Goal: Task Accomplishment & Management: Complete application form

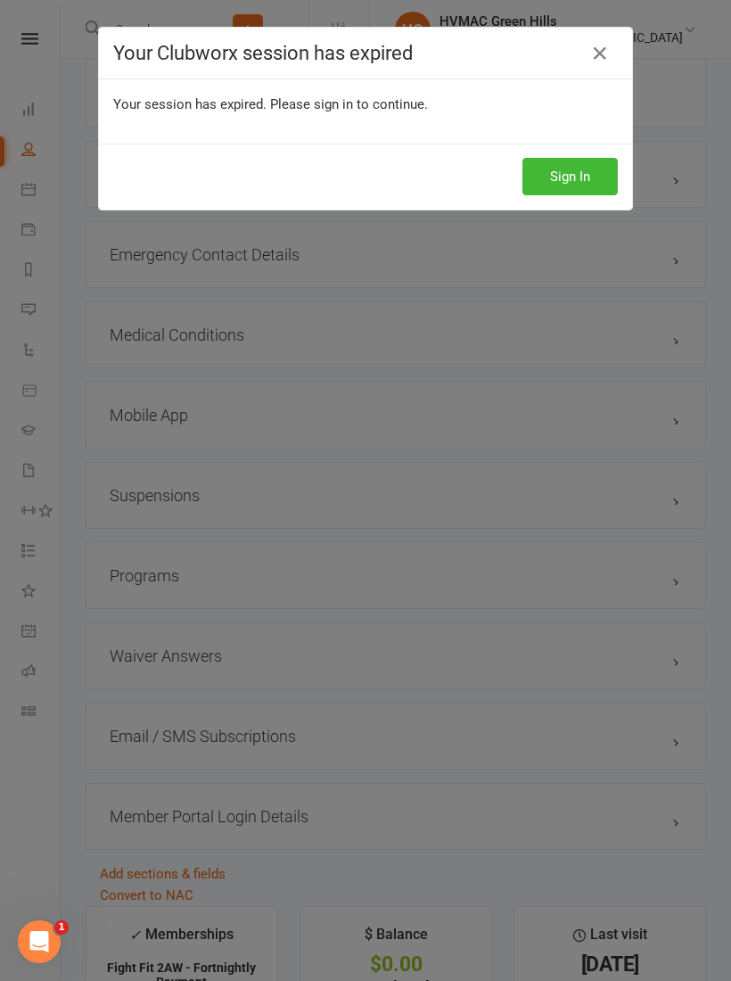
click at [563, 179] on button "Sign In" at bounding box center [569, 176] width 95 height 37
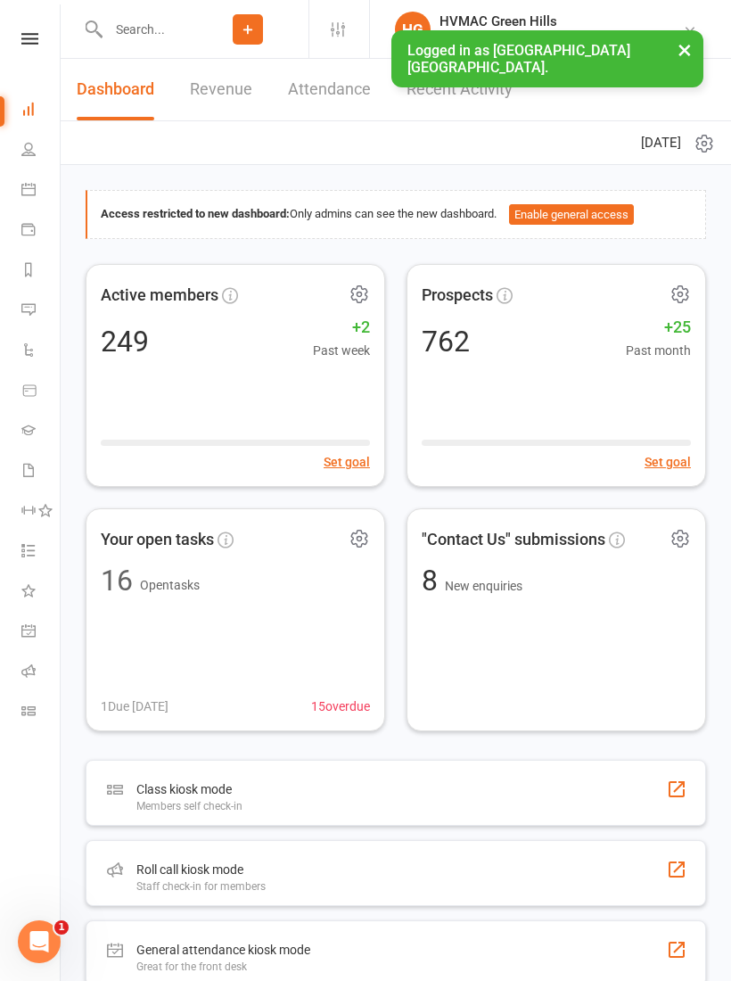
click at [169, 28] on input "text" at bounding box center [145, 29] width 85 height 25
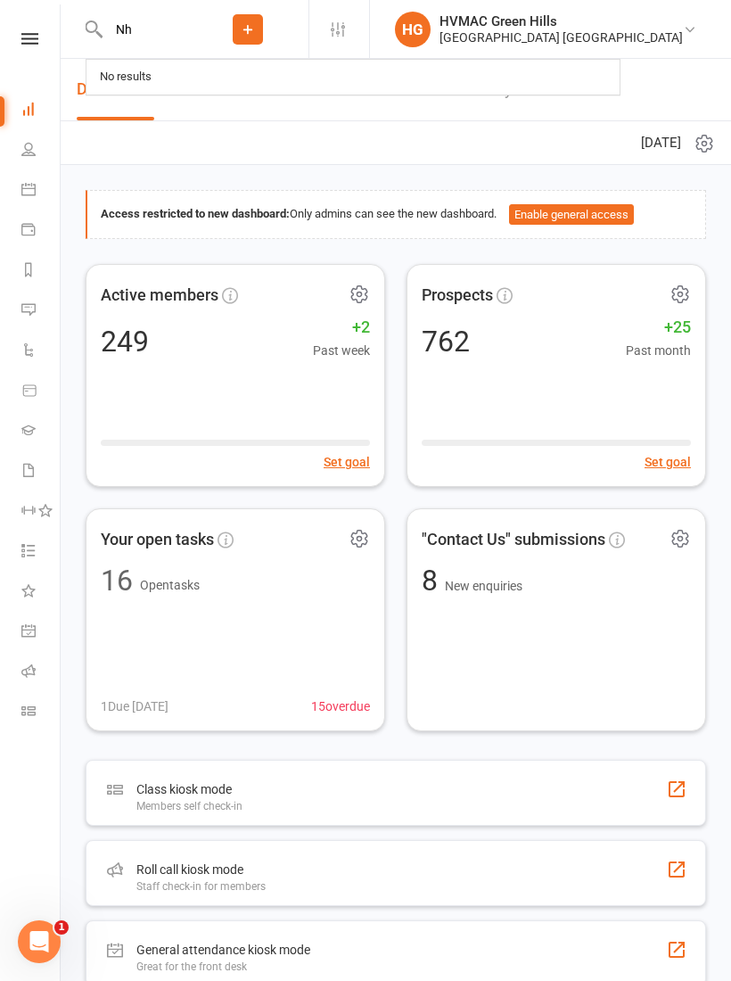
type input "N"
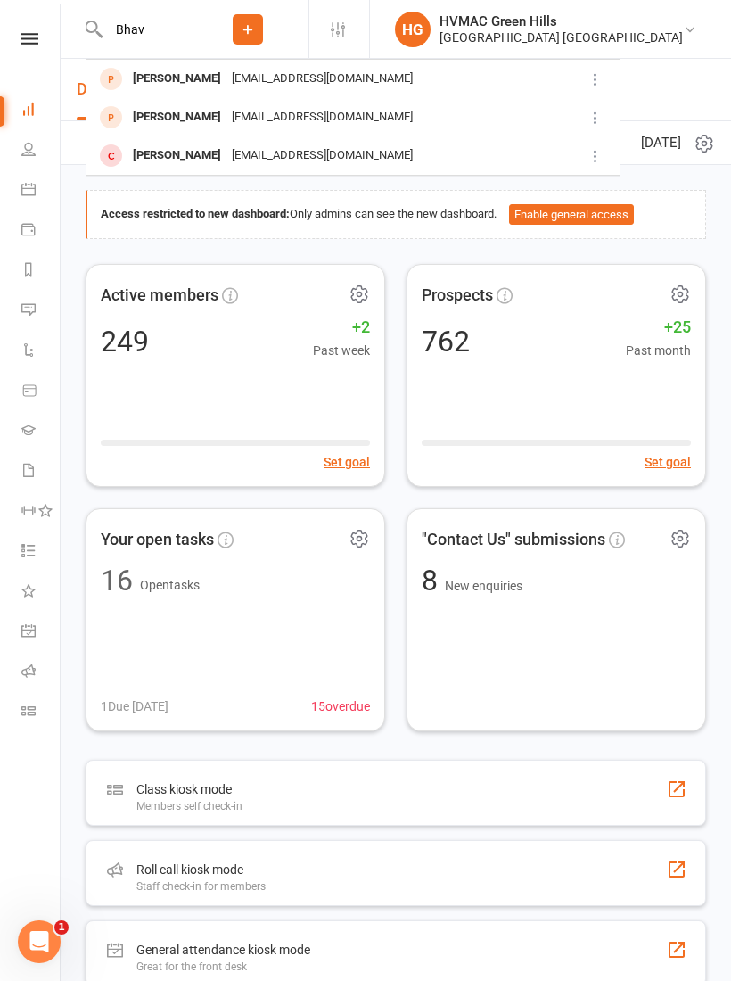
type input "Bhav"
click at [194, 79] on div "[PERSON_NAME]" at bounding box center [176, 79] width 99 height 26
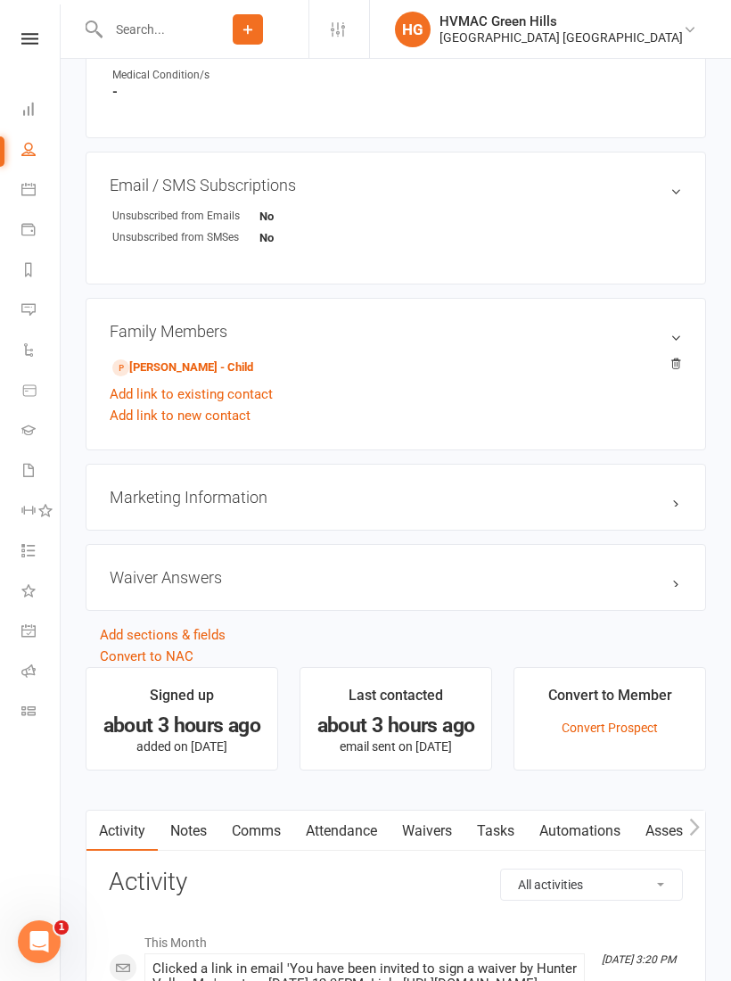
scroll to position [1147, 0]
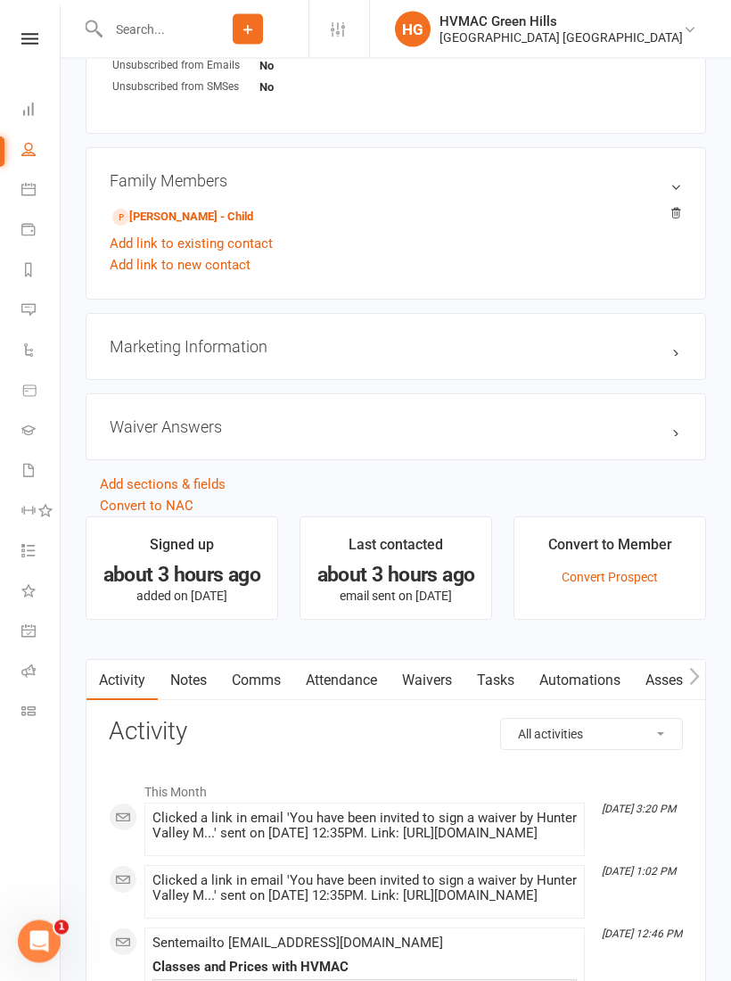
click at [430, 685] on link "Waivers" at bounding box center [427, 681] width 75 height 41
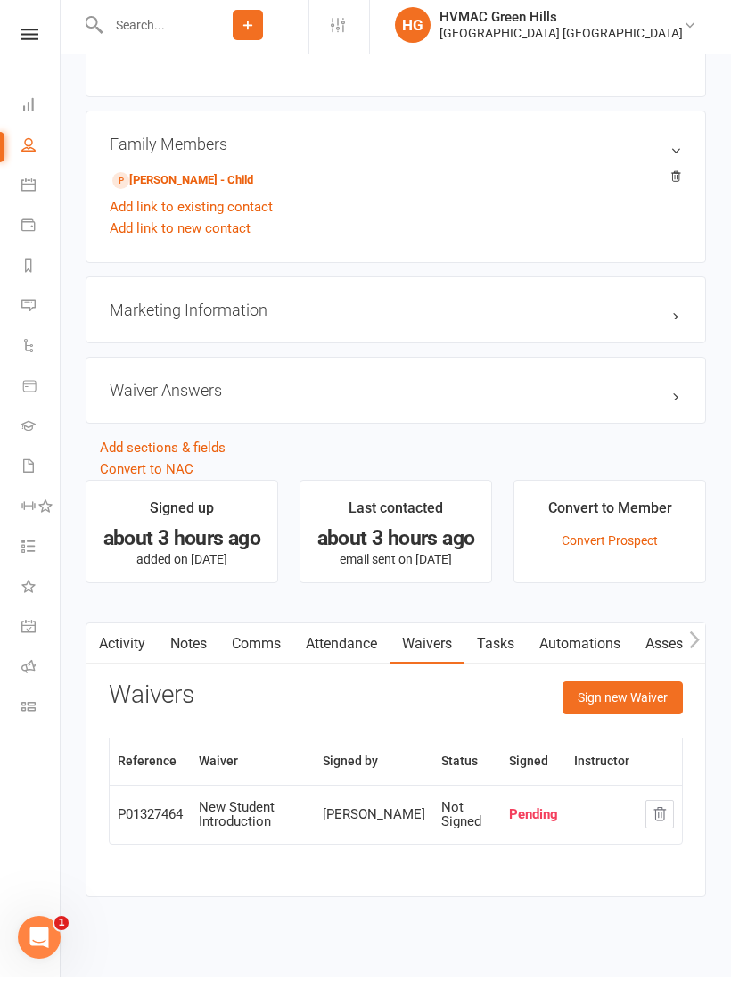
scroll to position [1179, 0]
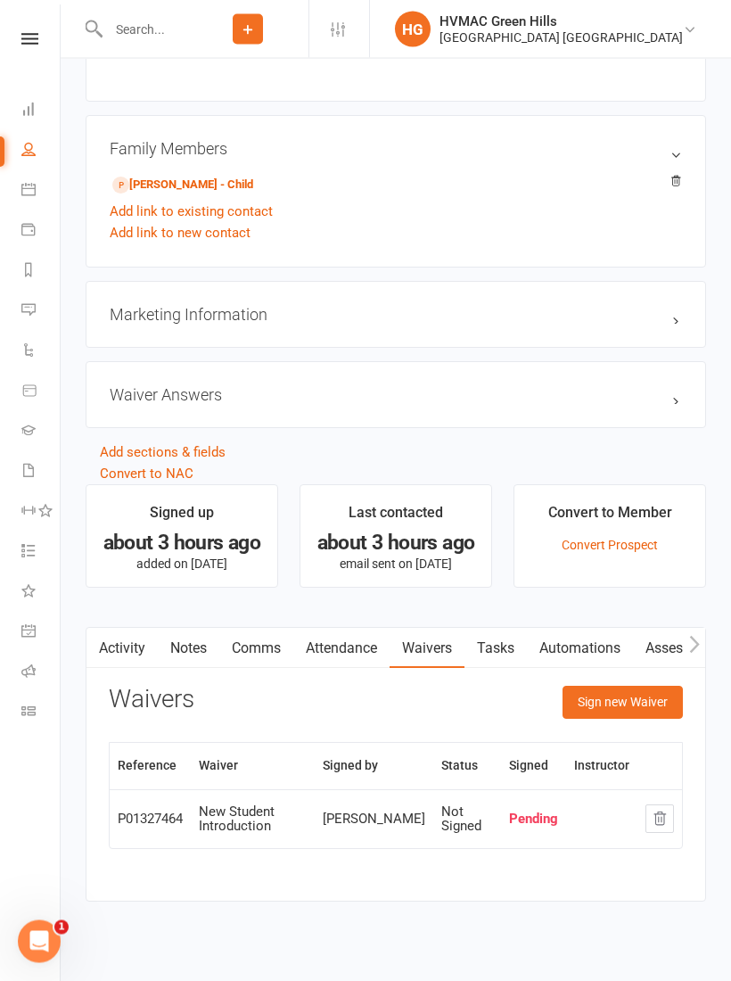
click at [622, 706] on button "Sign new Waiver" at bounding box center [623, 702] width 120 height 32
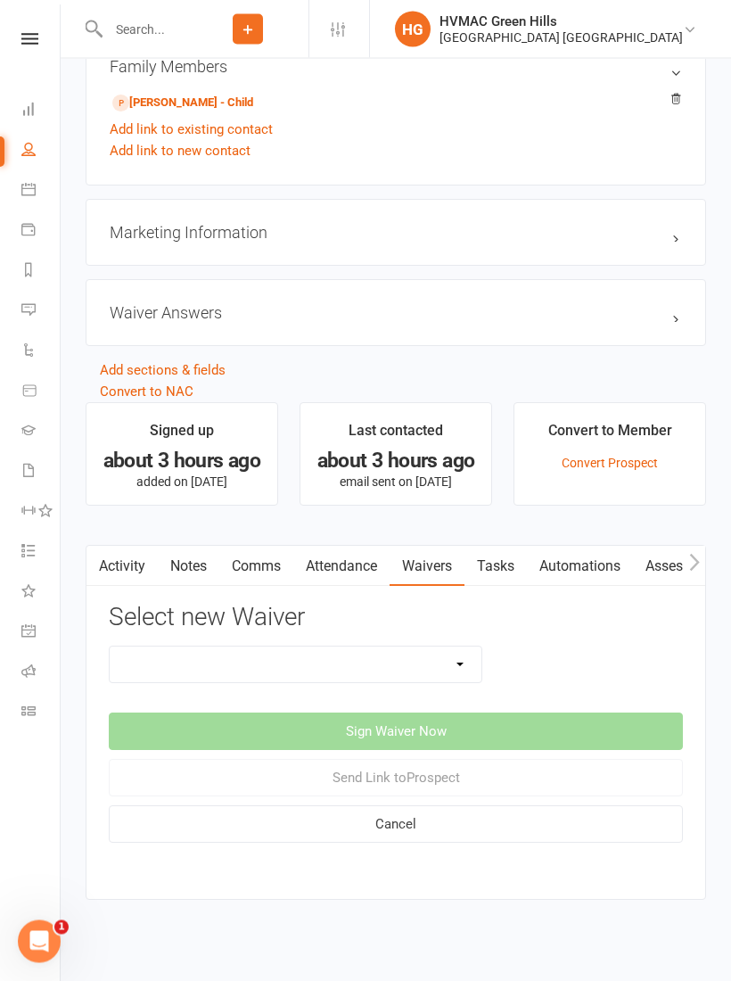
scroll to position [1261, 0]
click at [452, 658] on select "8 Week Fitness Challenge Basic Membership Form Cancellation Form Dojo Transfer …" at bounding box center [296, 665] width 372 height 36
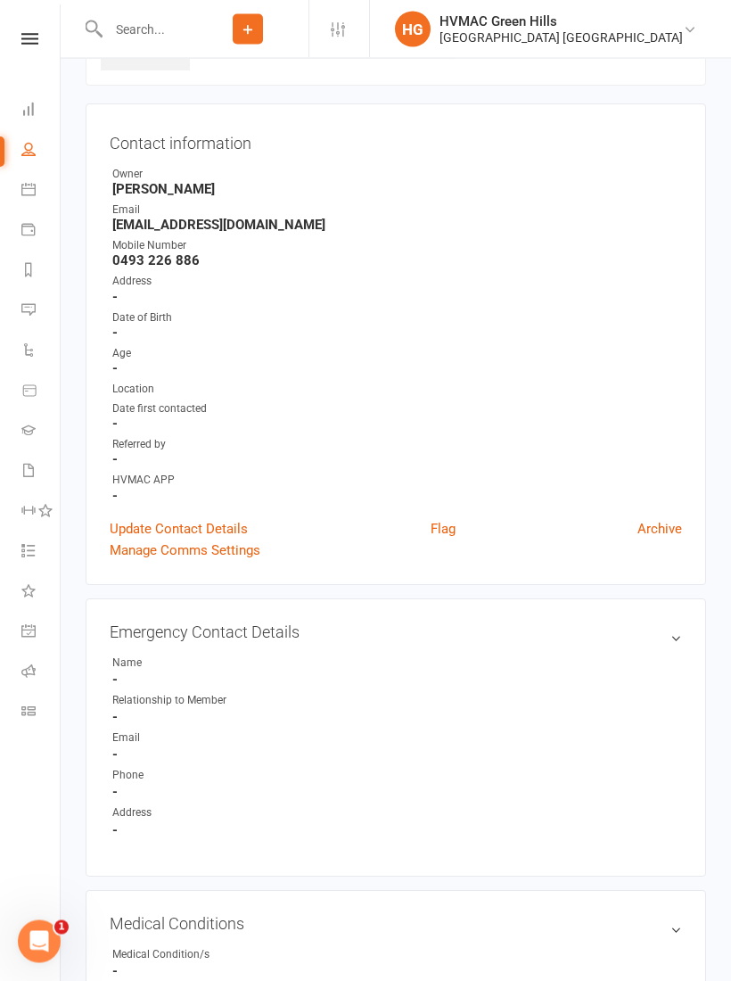
scroll to position [0, 0]
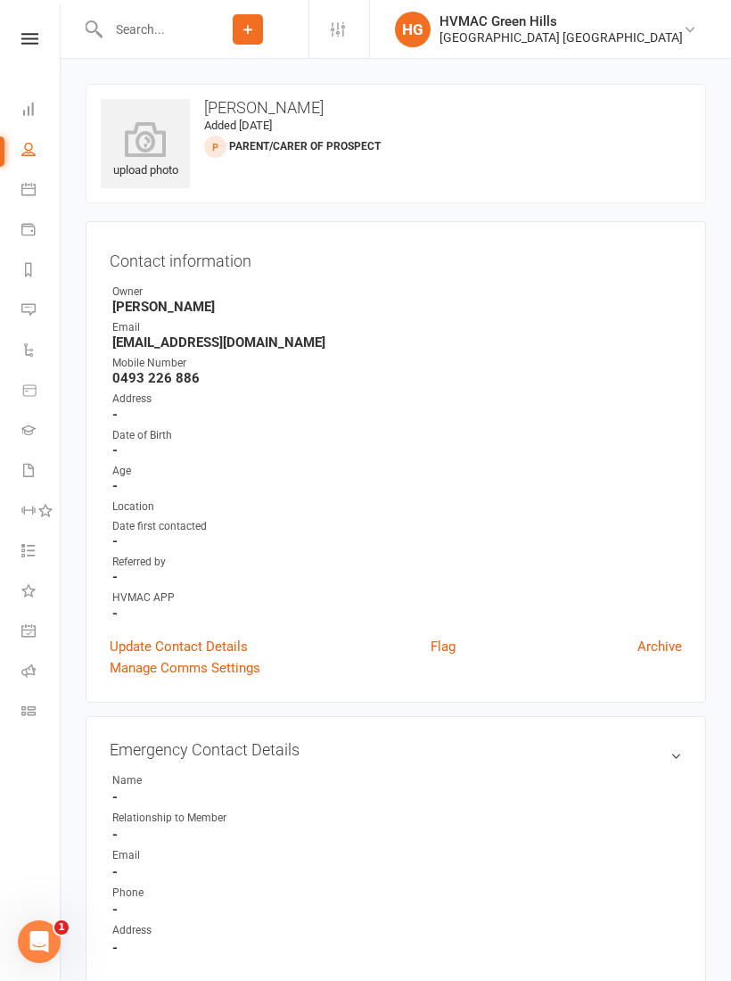
click at [207, 636] on link "Update Contact Details" at bounding box center [179, 646] width 138 height 21
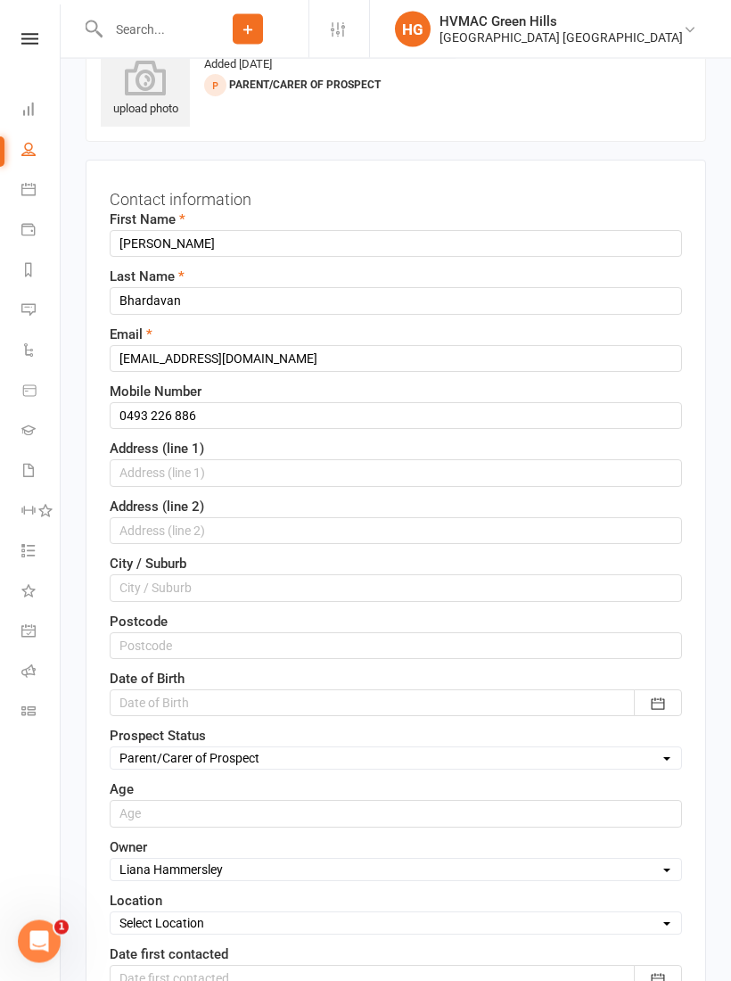
scroll to position [83, 0]
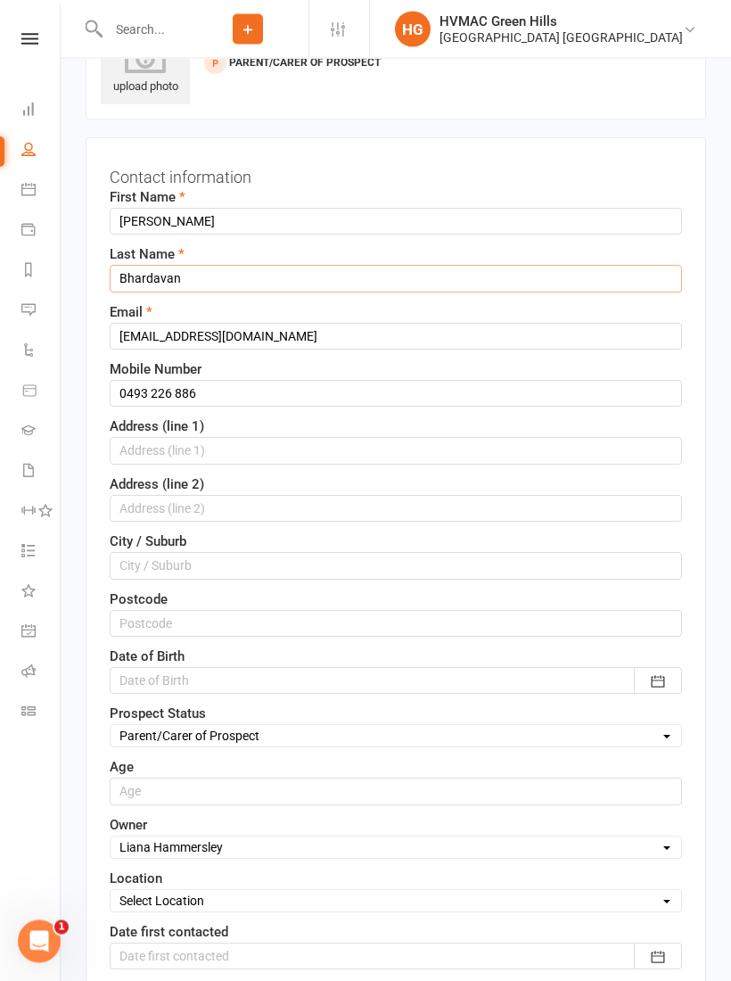
click at [187, 266] on input "Bhardavan" at bounding box center [396, 279] width 572 height 27
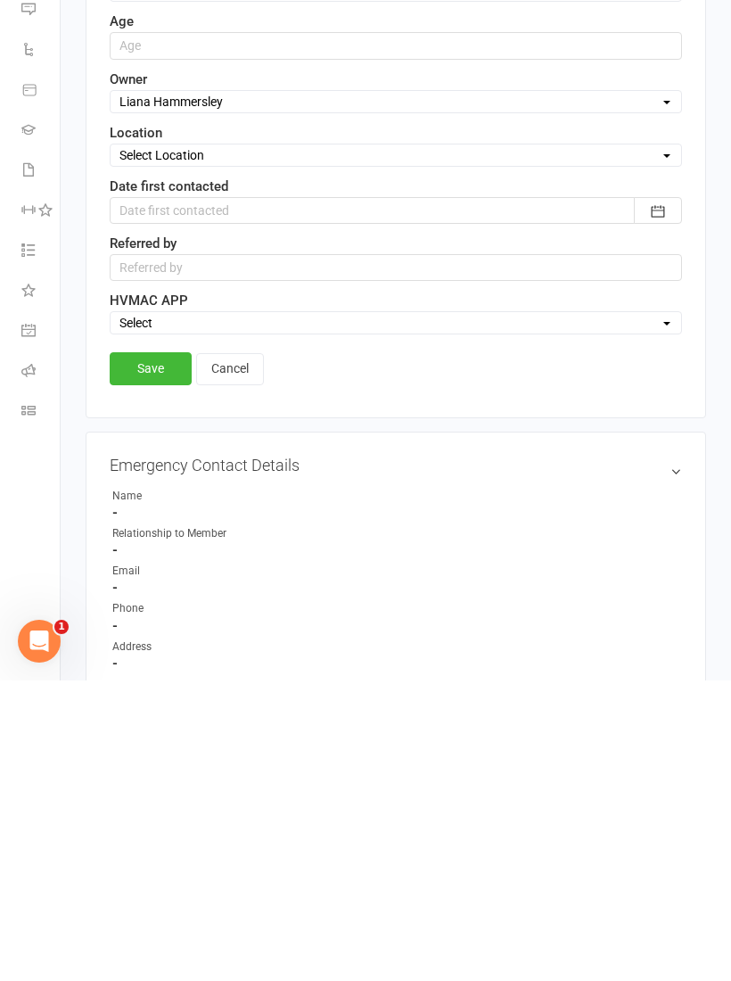
type input "[PERSON_NAME]"
click at [151, 653] on link "Save" at bounding box center [151, 669] width 82 height 32
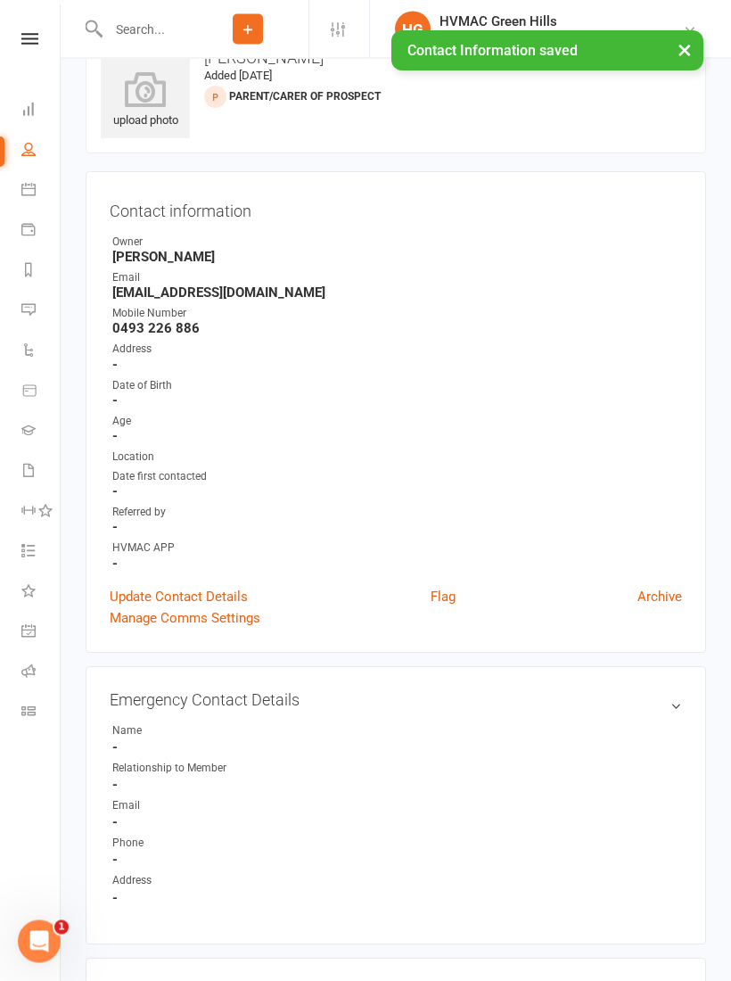
scroll to position [0, 0]
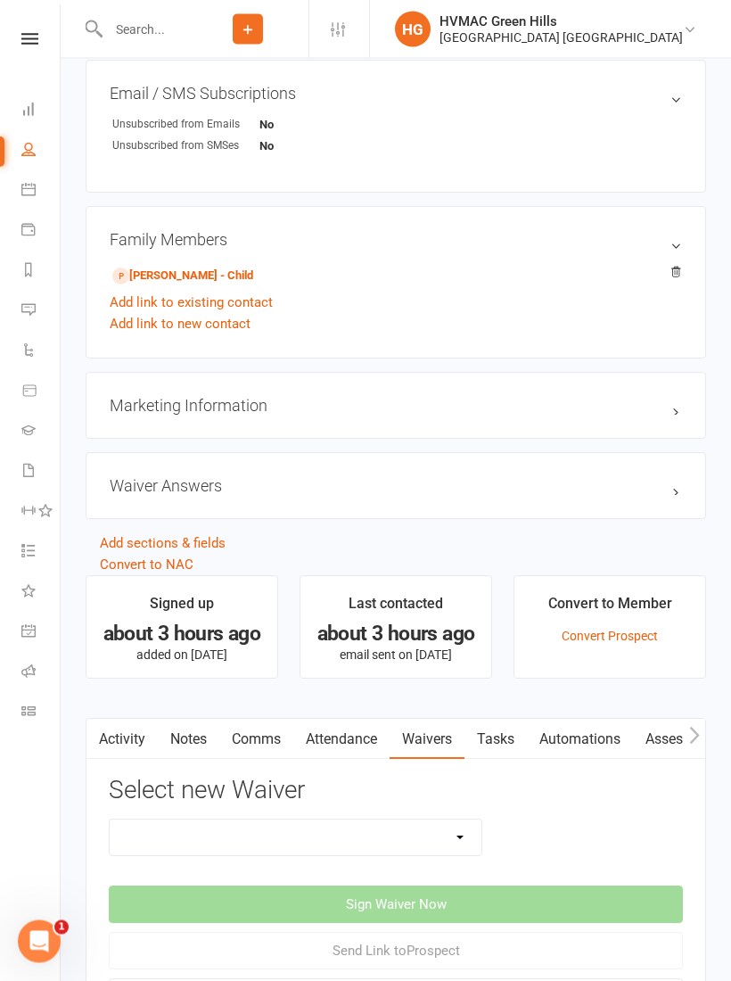
click at [447, 842] on select "8 Week Fitness Challenge Basic Membership Form Cancellation Form Dojo Transfer …" at bounding box center [296, 838] width 372 height 36
select select "5629"
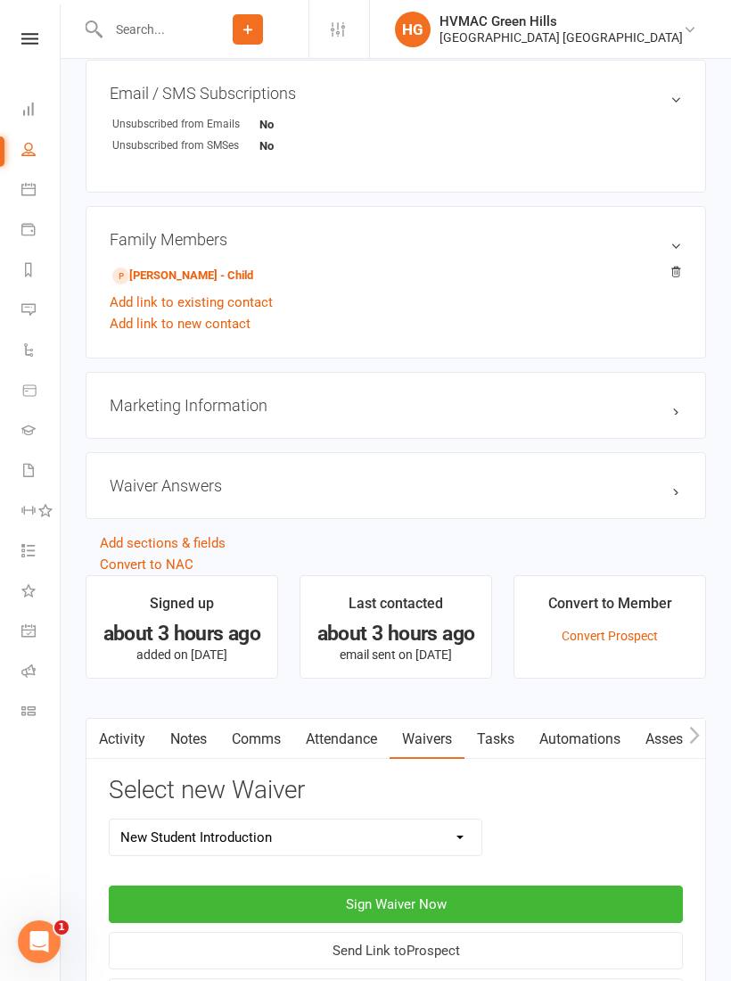
click at [460, 891] on button "Sign Waiver Now" at bounding box center [396, 903] width 574 height 37
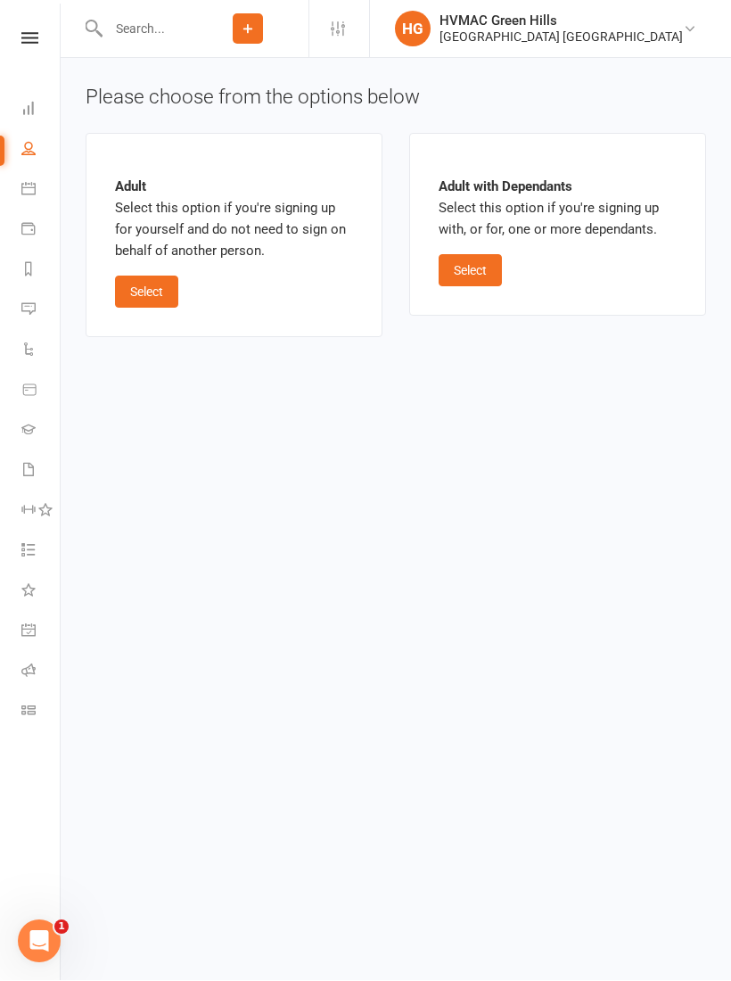
click at [473, 279] on button "Select" at bounding box center [470, 271] width 63 height 32
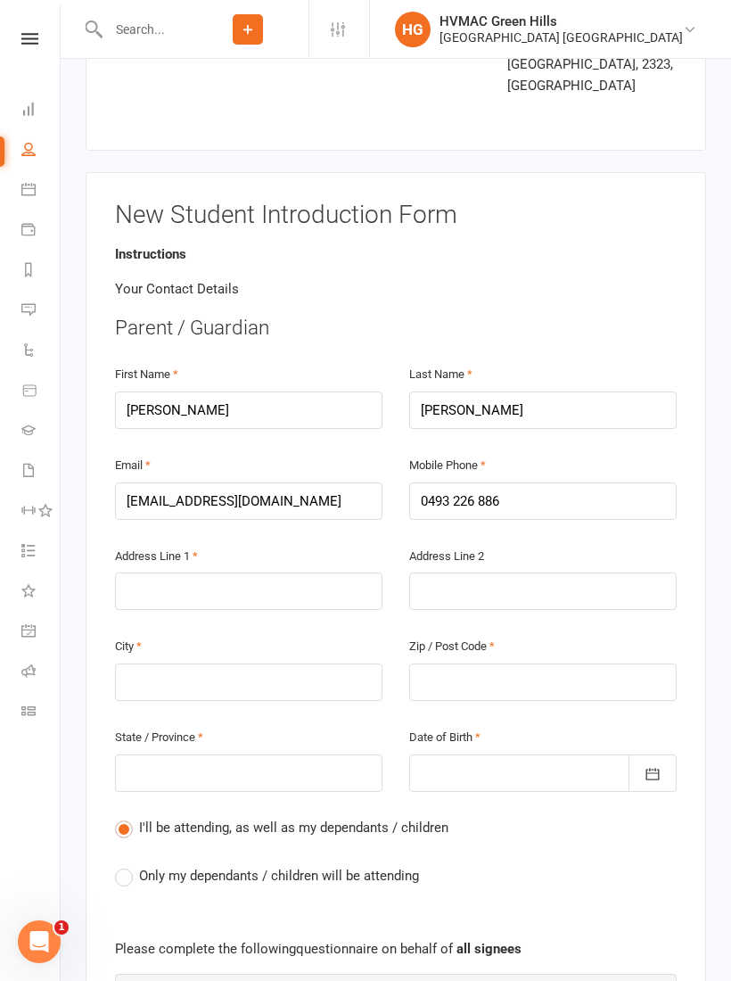
scroll to position [271, 0]
click at [122, 867] on label "Only my dependants / children will be attending" at bounding box center [267, 877] width 304 height 21
click at [122, 867] on input "Only my dependants / children will be attending" at bounding box center [121, 867] width 12 height 0
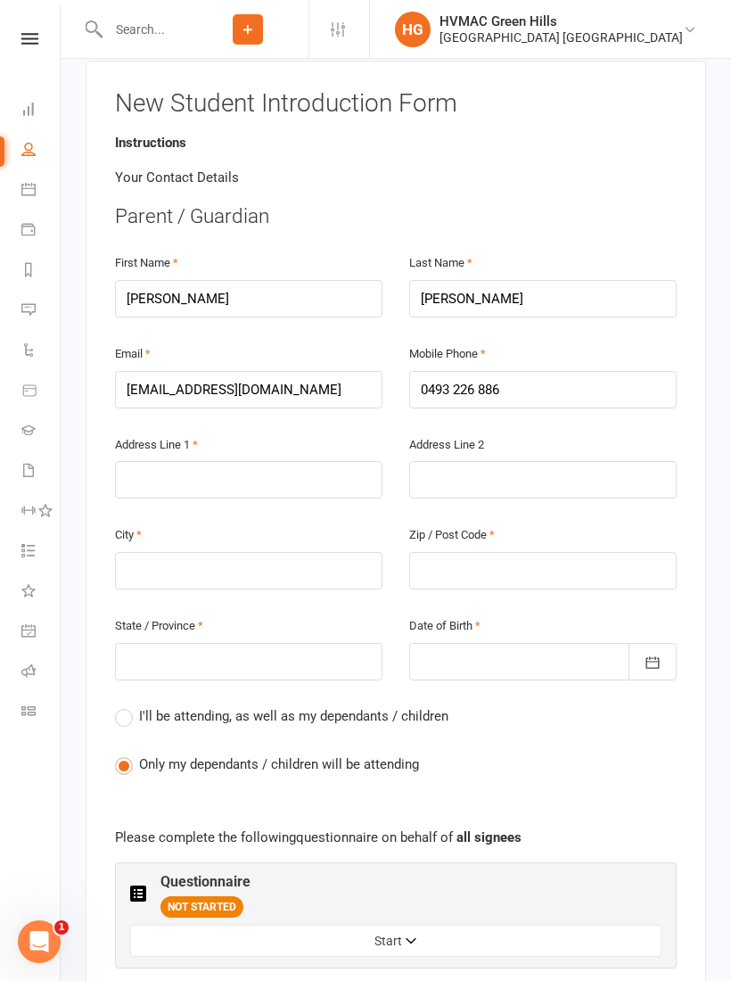
scroll to position [382, 0]
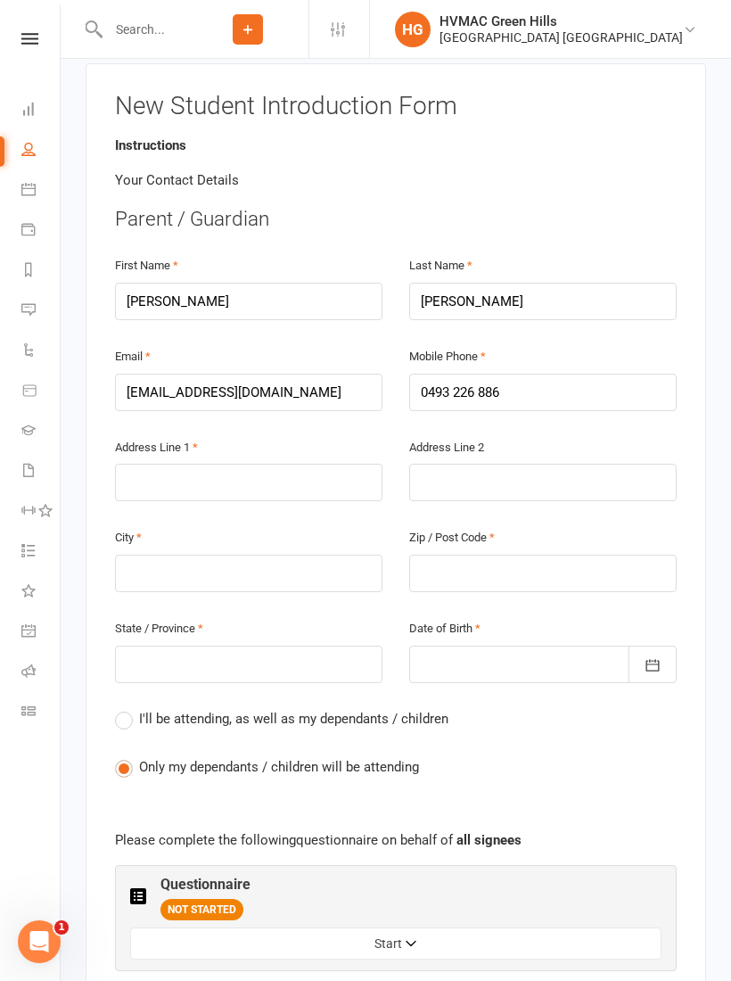
click at [400, 927] on button "Start" at bounding box center [395, 943] width 531 height 32
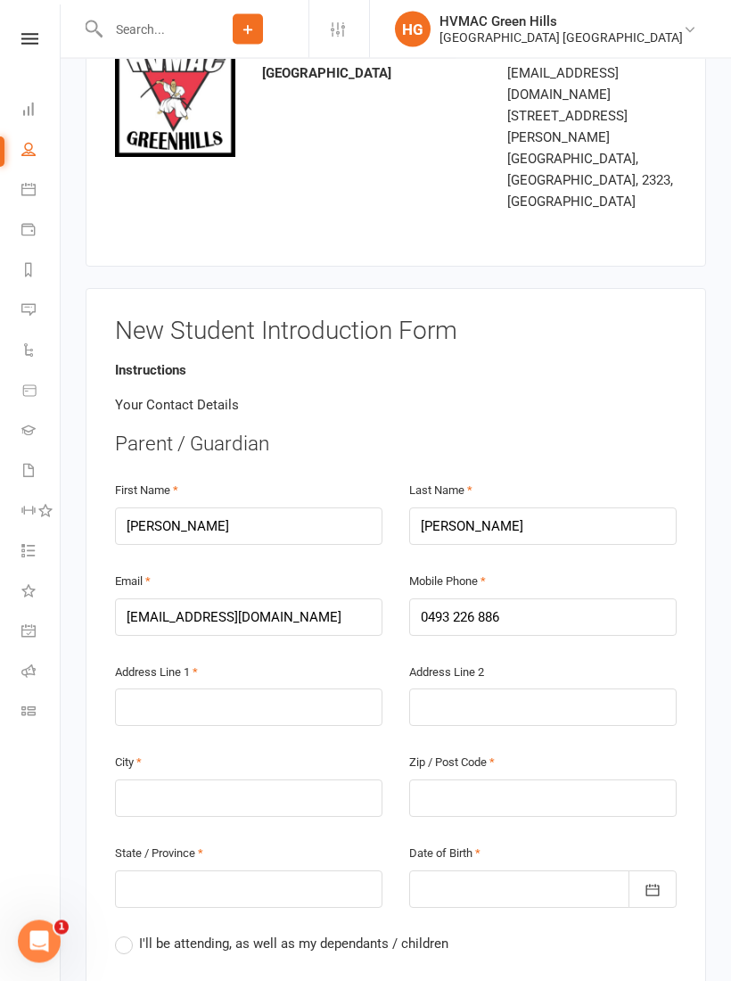
scroll to position [165, 0]
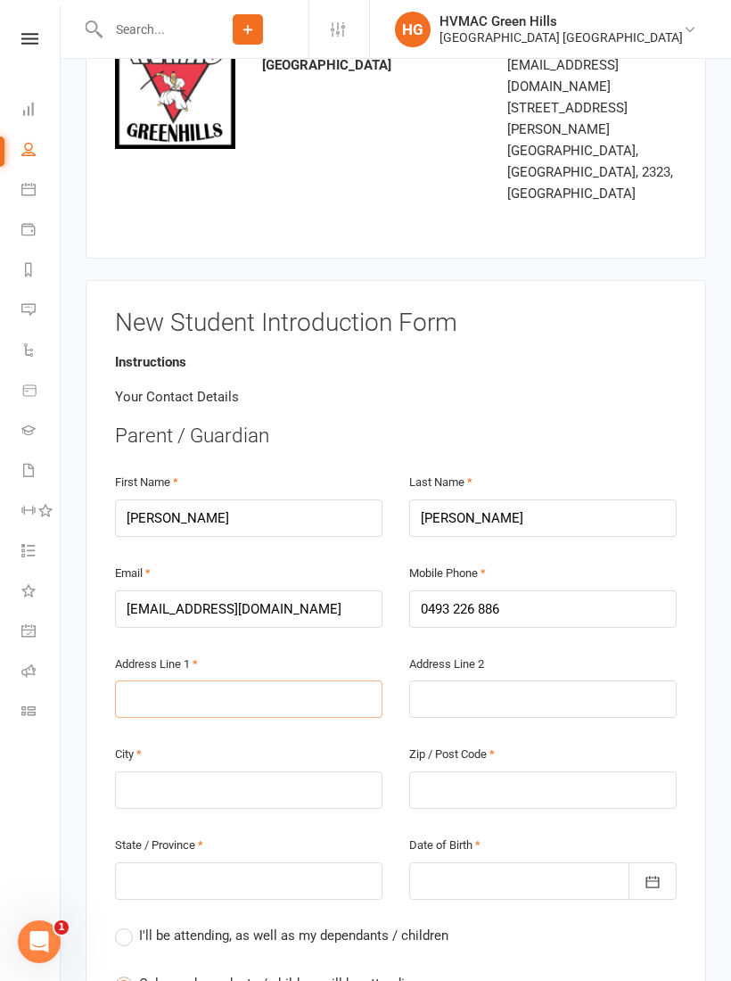
click at [144, 680] on input "text" at bounding box center [248, 698] width 267 height 37
type input "1"
type input "16"
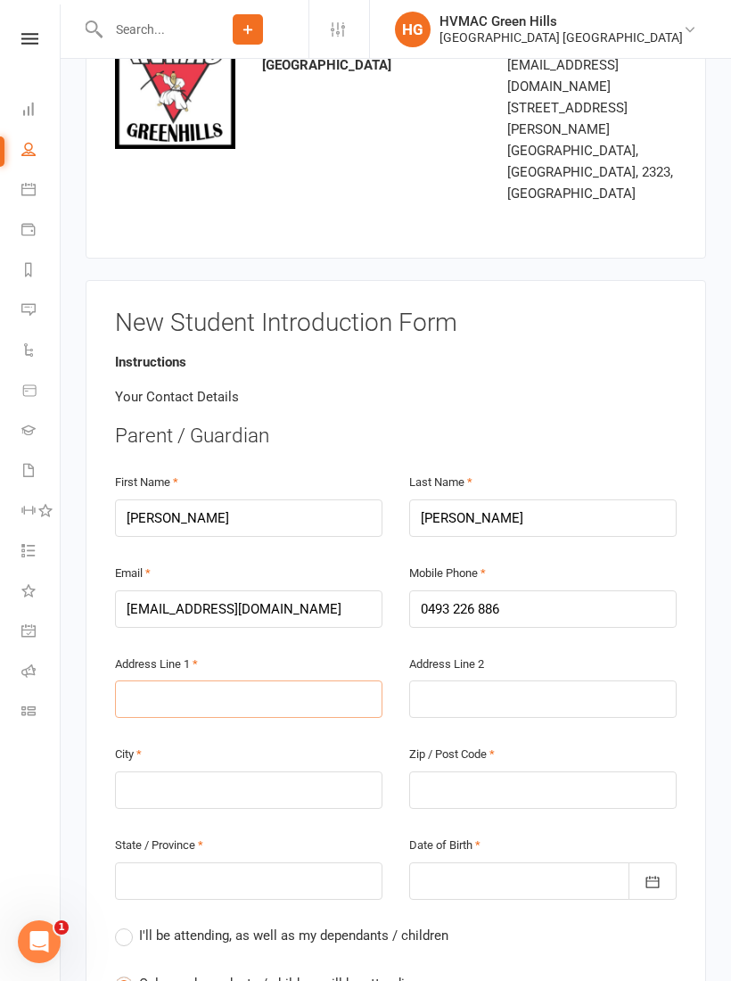
type input "A"
type input "1"
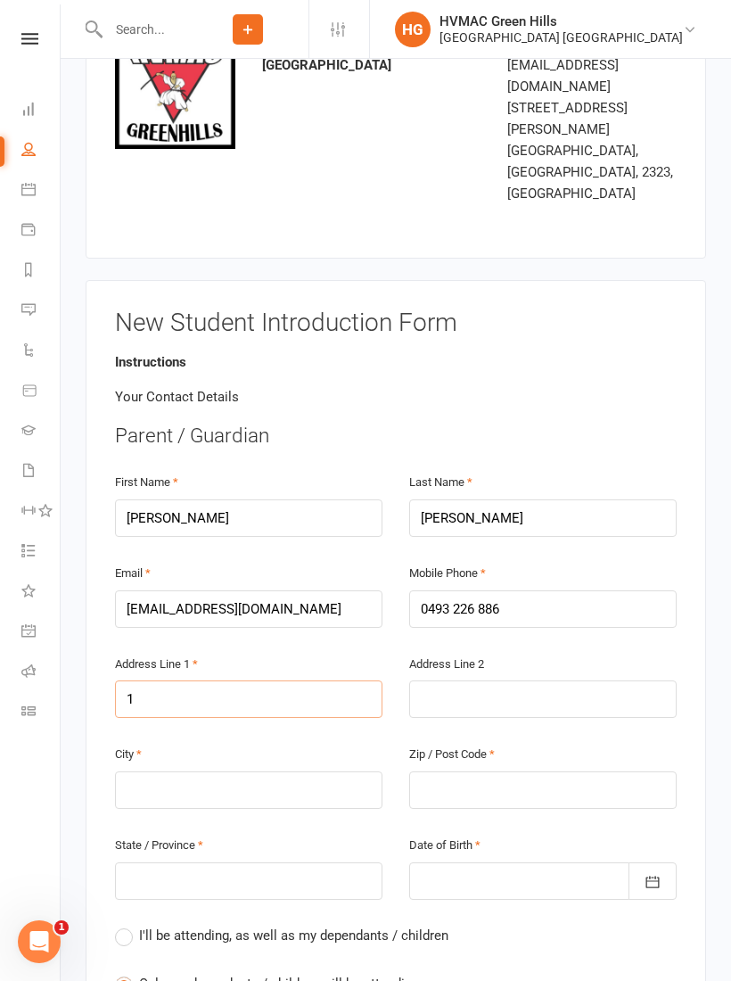
type input "16"
type input "a"
type input "1"
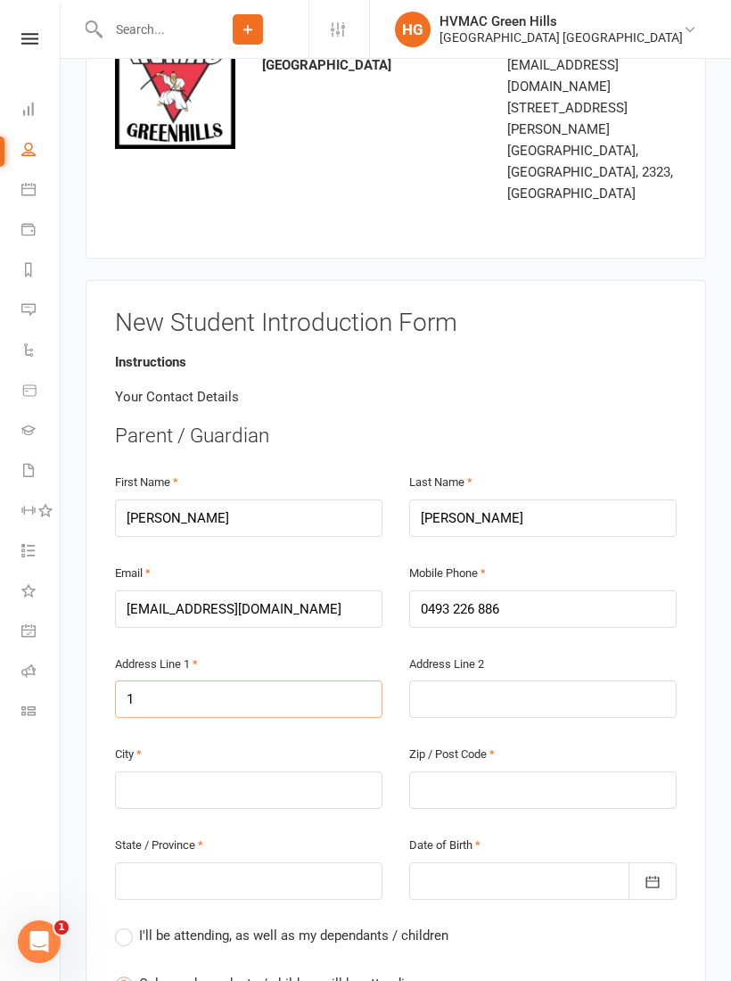
type input "1"
type input "16"
type input "16a"
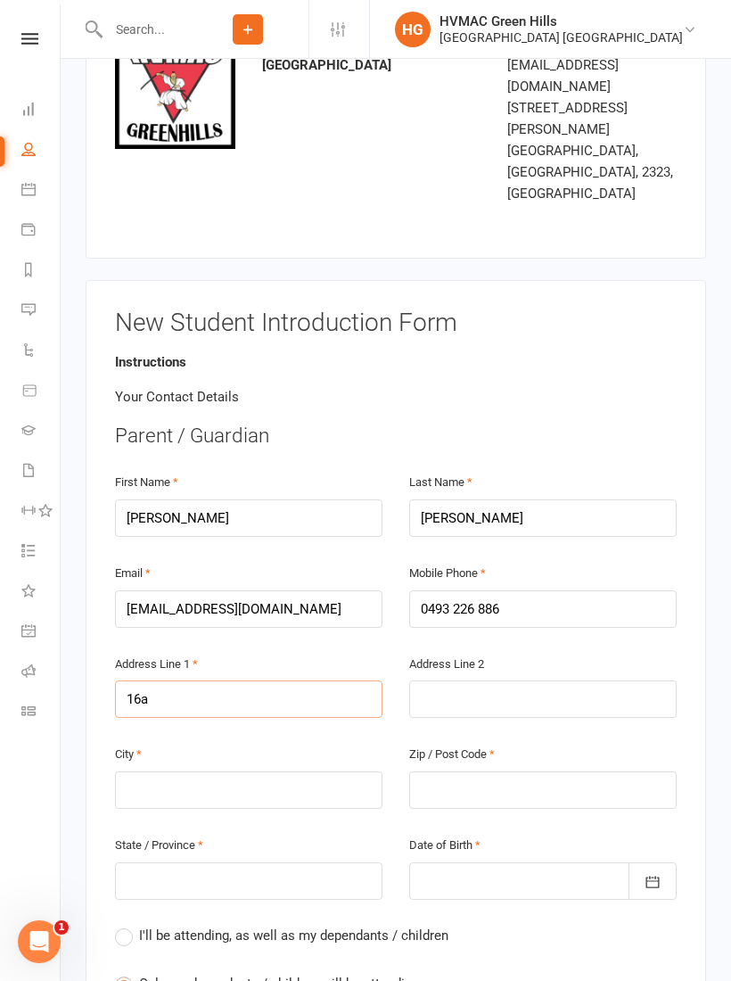
type input "16a M"
type input "16a Mi"
type input "16a Mid"
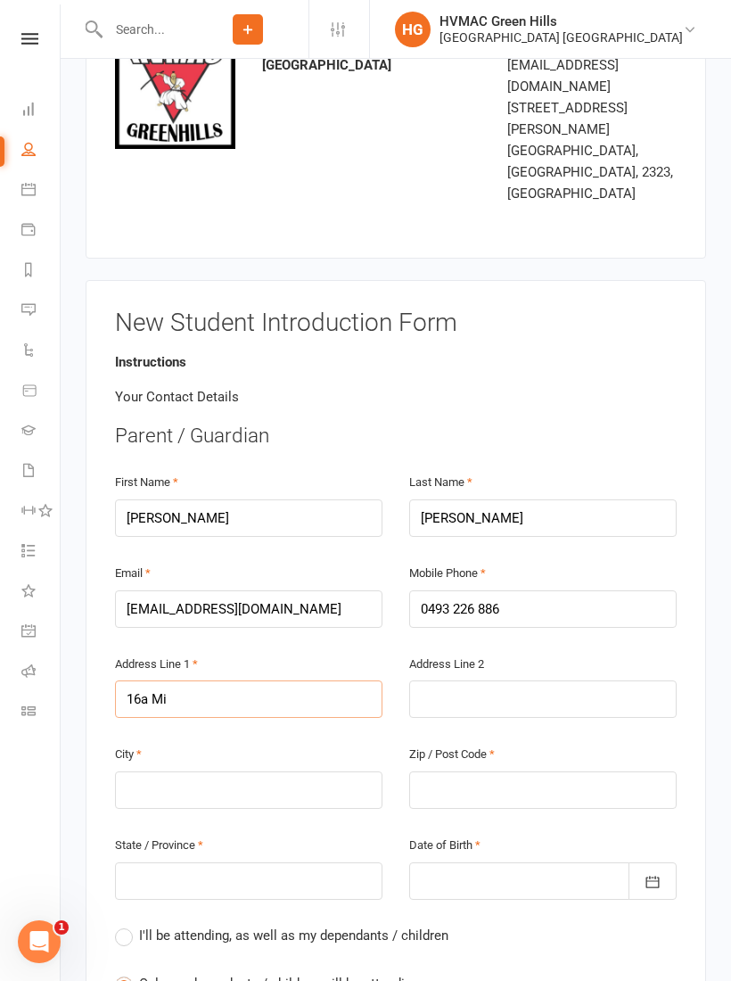
type input "16a Mid"
type input "16a Midd"
type input "16a Middd"
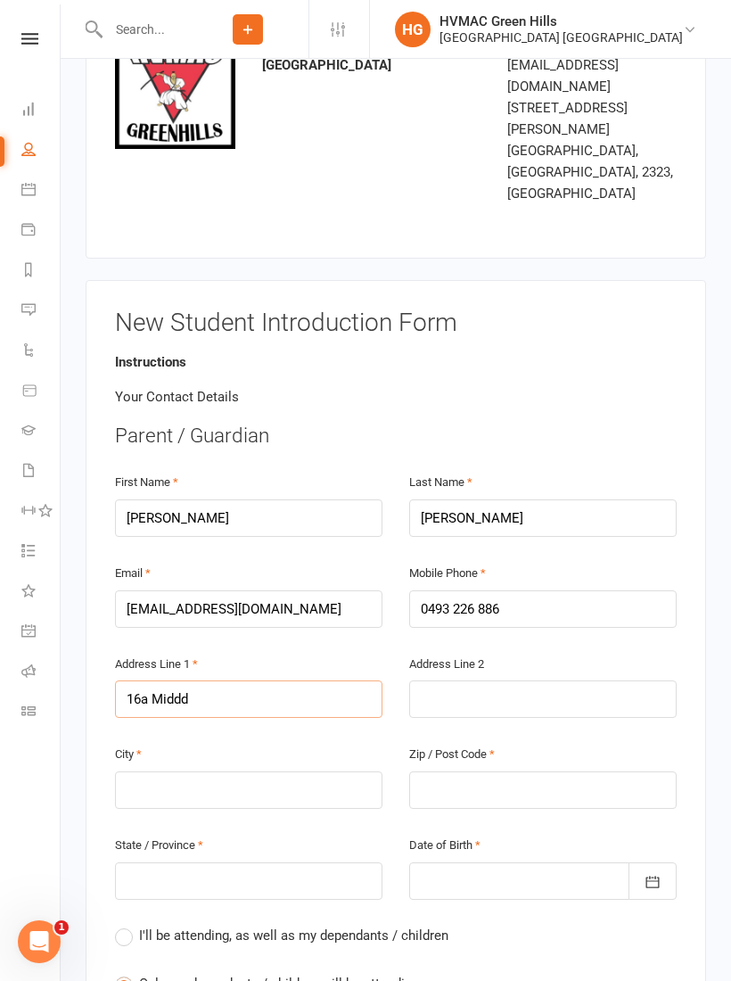
type input "16a Midddl"
type input "16a Midddle"
click at [176, 680] on input "16a Midddle" at bounding box center [248, 698] width 267 height 37
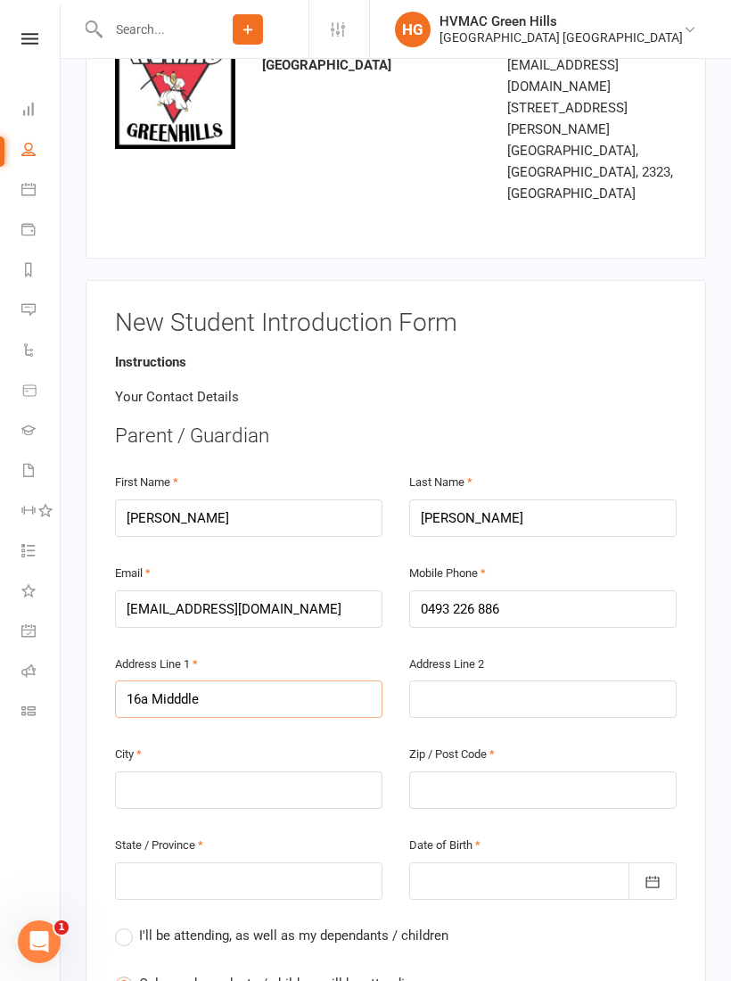
type input "16a Midddl"
type input "16a Middd"
type input "16a Midd"
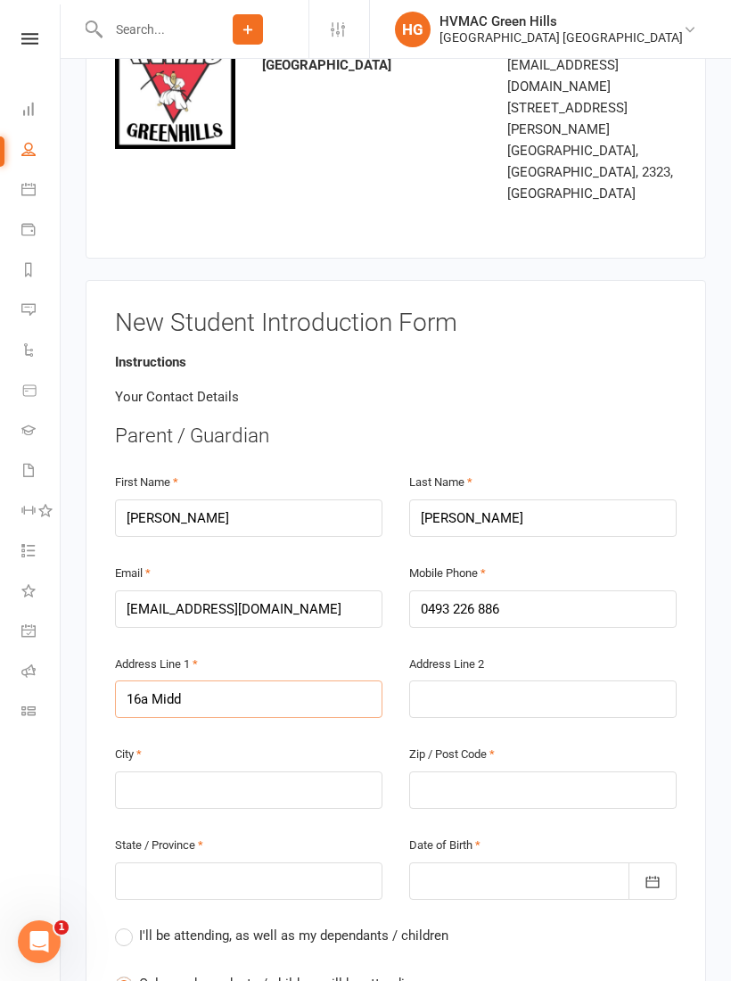
type input "16a Midd"
type input "16a Middl"
type input "16a Middle"
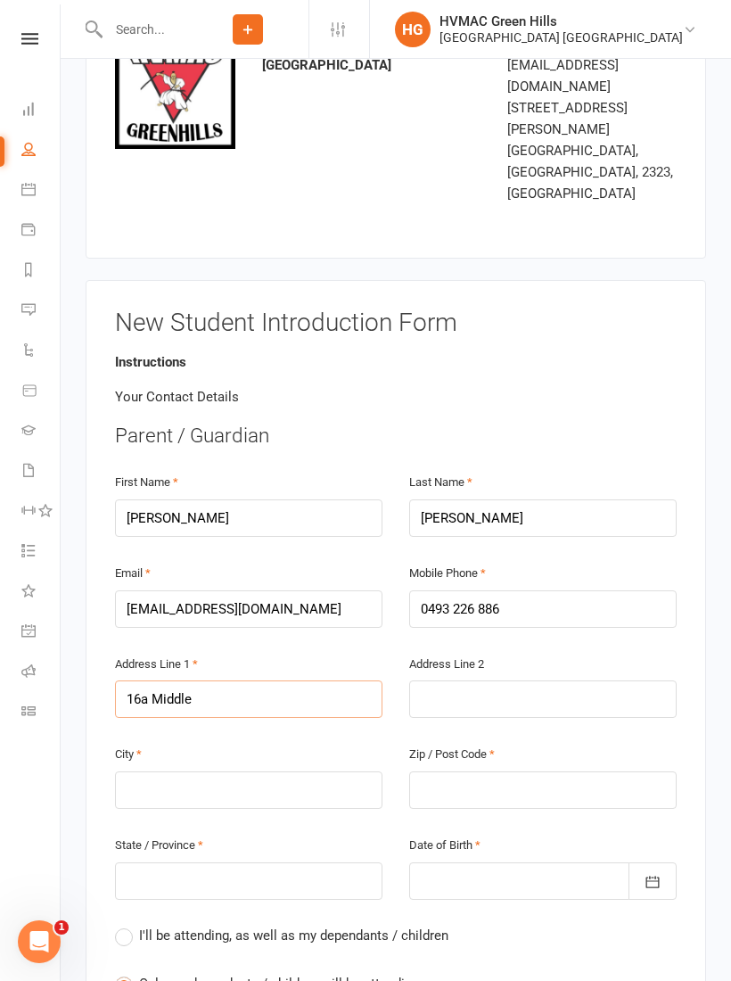
type input "16a Middlet"
type input "16a Middleto"
type input "16a Middleton"
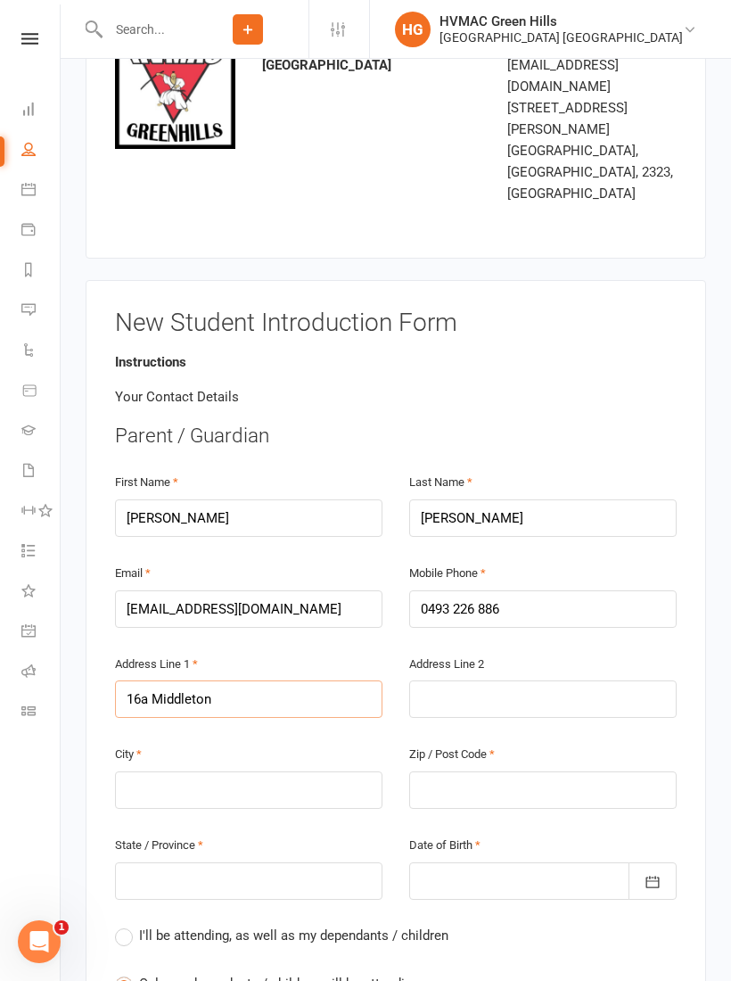
type input "16a Middleton"
type input "16a Middleton D"
type input "[STREET_ADDRESS][PERSON_NAME]"
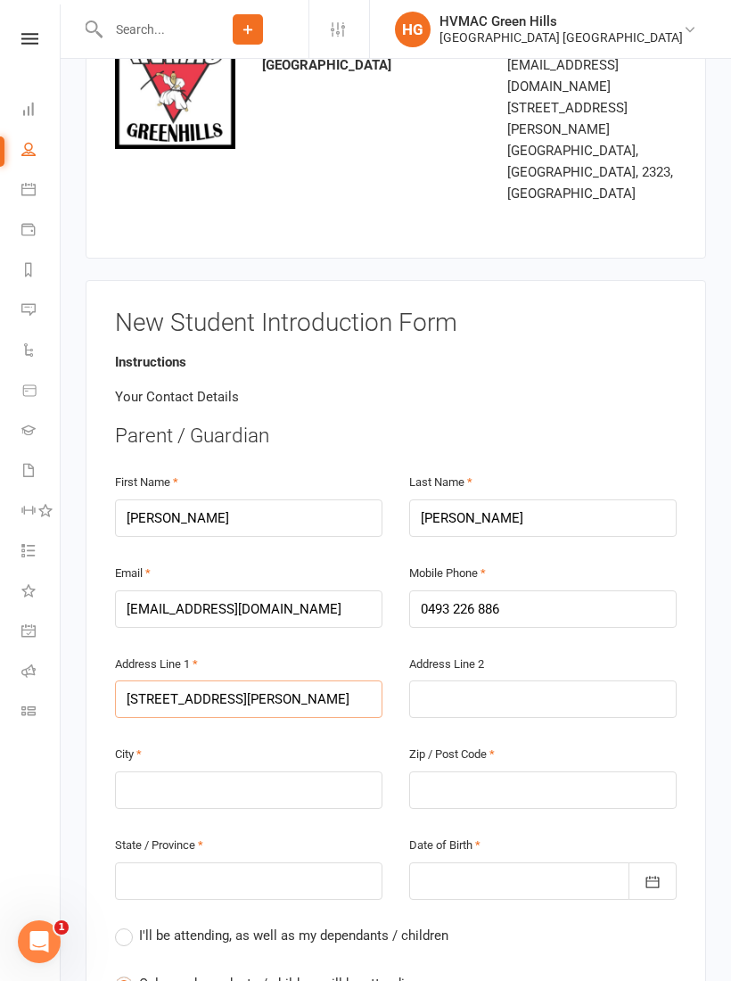
type input "16a Middleton D"
type input "16a [PERSON_NAME] Dr"
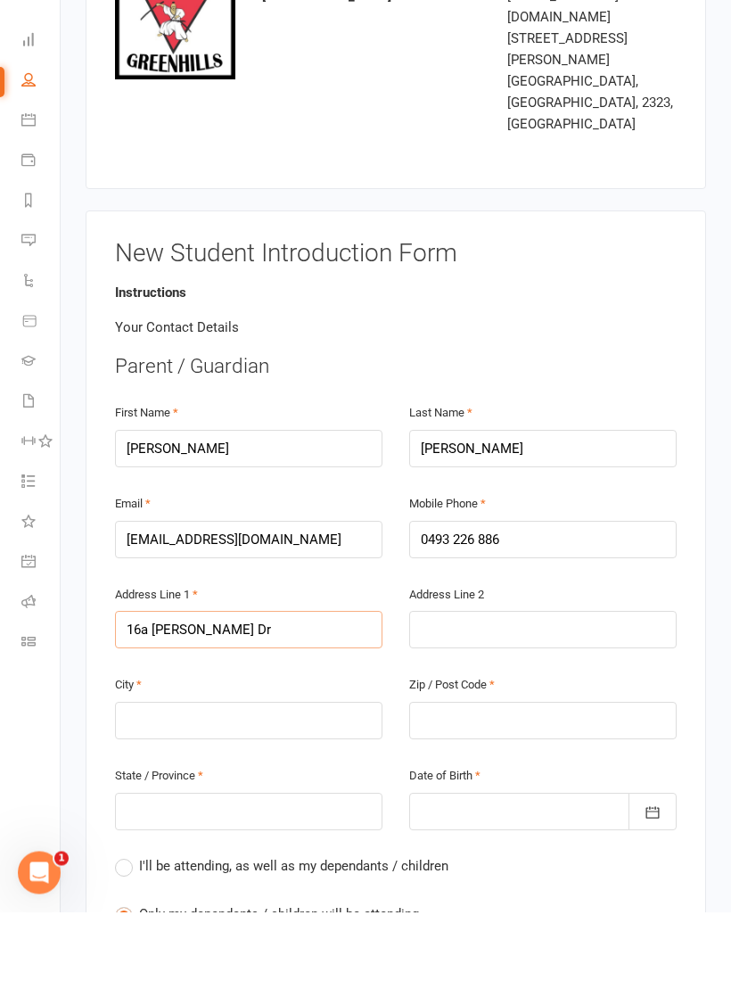
type input "16a [PERSON_NAME] Dr"
click at [166, 771] on input "text" at bounding box center [248, 789] width 267 height 37
type input "M"
type input "Ma"
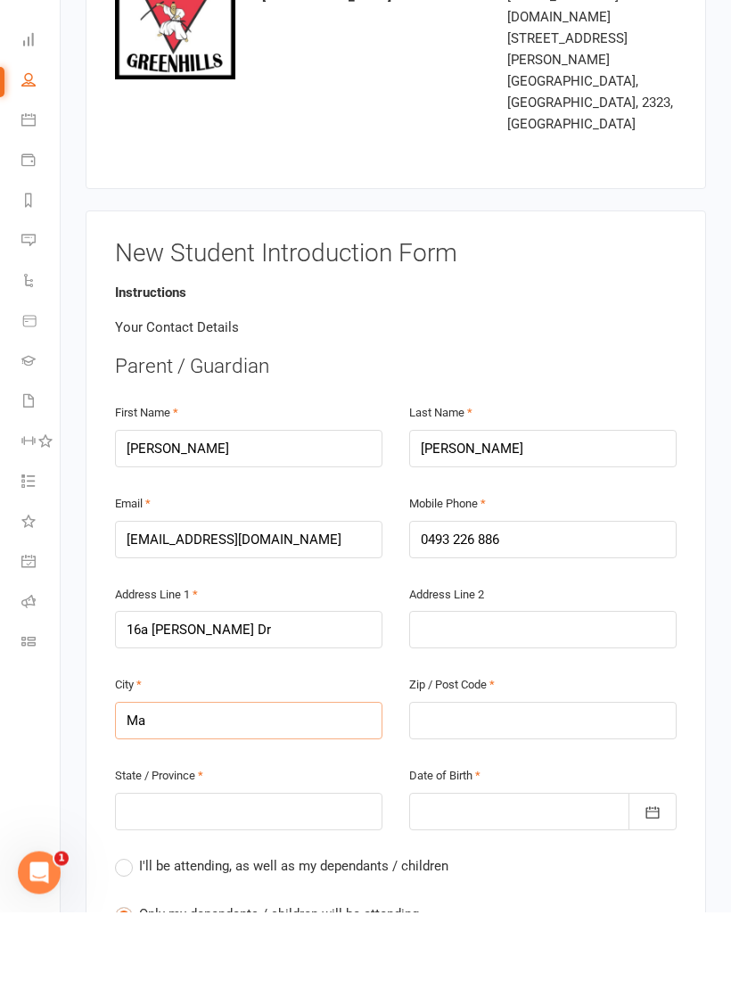
type input "Ma"
type input "Mai"
type input "Mait"
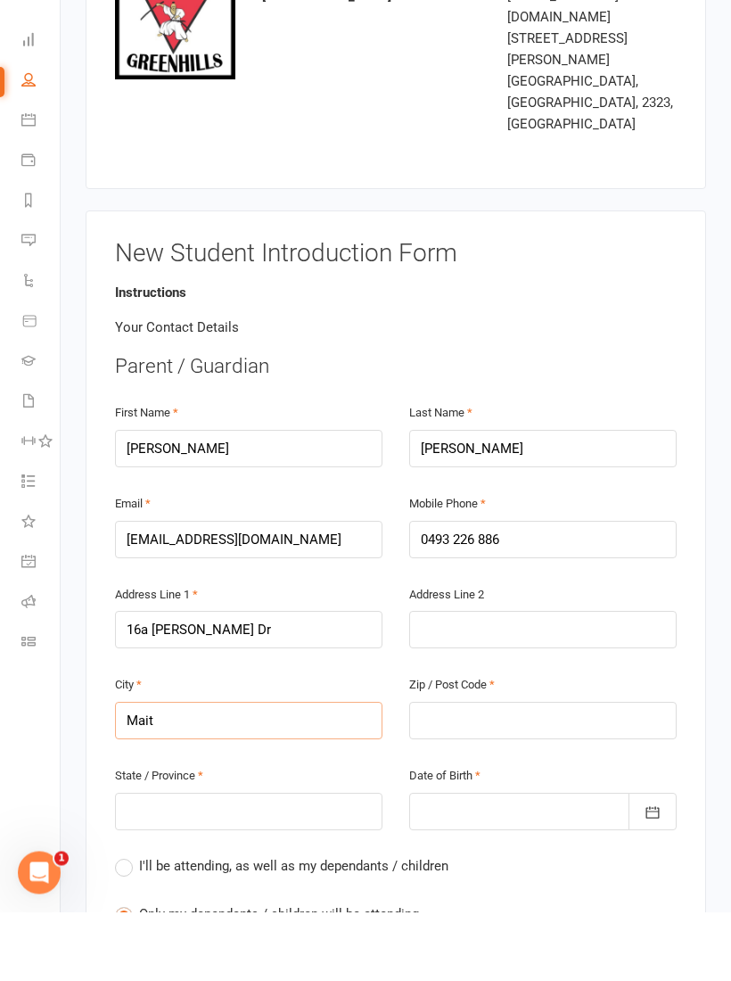
type input "[GEOGRAPHIC_DATA]"
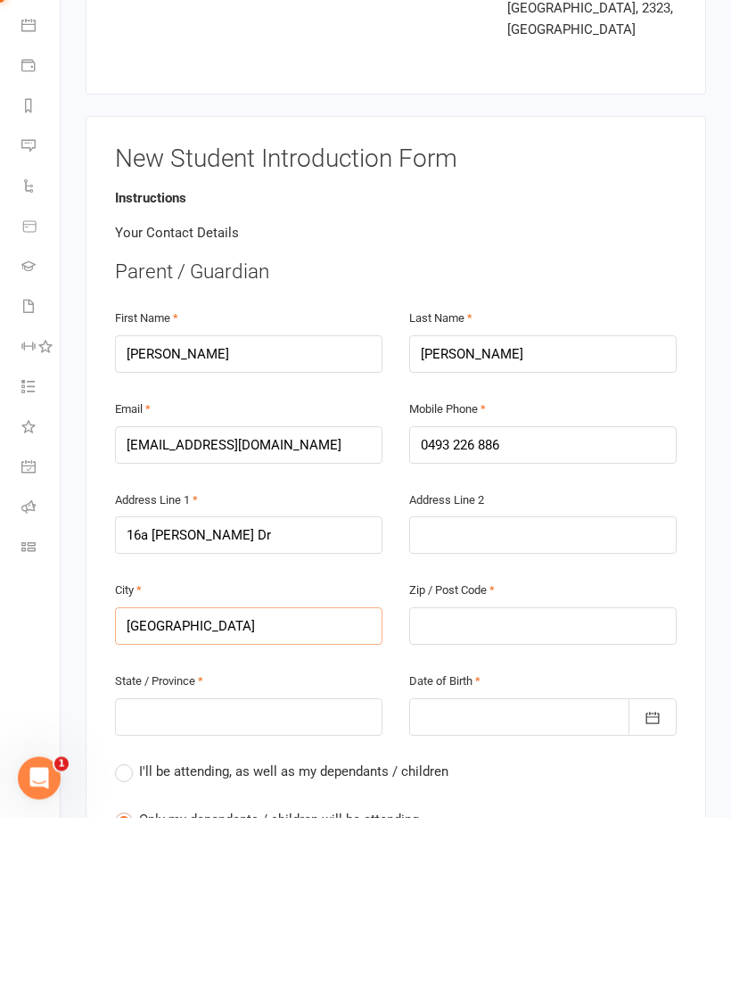
type input "[GEOGRAPHIC_DATA]"
click at [194, 862] on input "text" at bounding box center [248, 880] width 267 height 37
type input "N"
type input "NS"
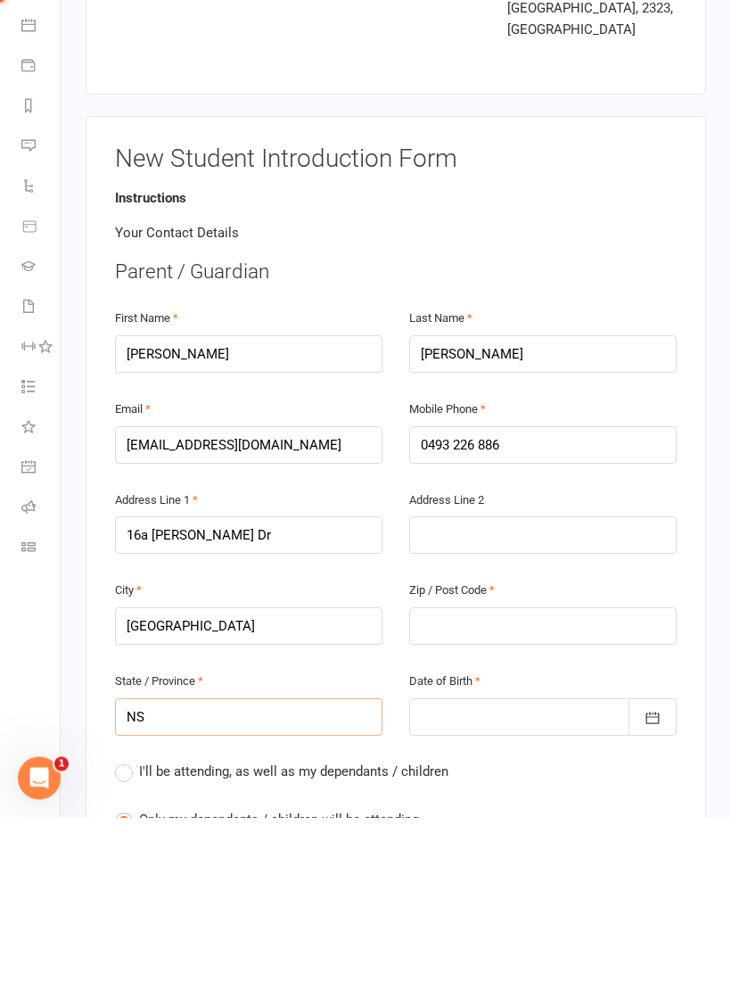
type input "NS"
type input "[GEOGRAPHIC_DATA]"
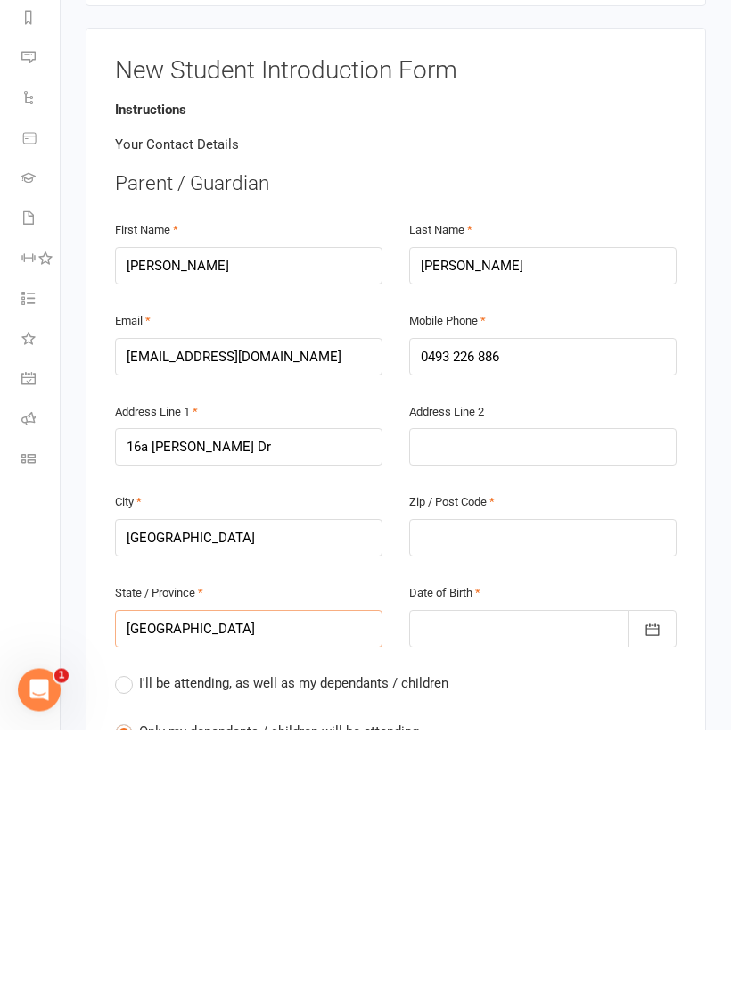
type input "[GEOGRAPHIC_DATA]"
click at [525, 771] on input "text" at bounding box center [542, 789] width 267 height 37
type input "2"
type input "23"
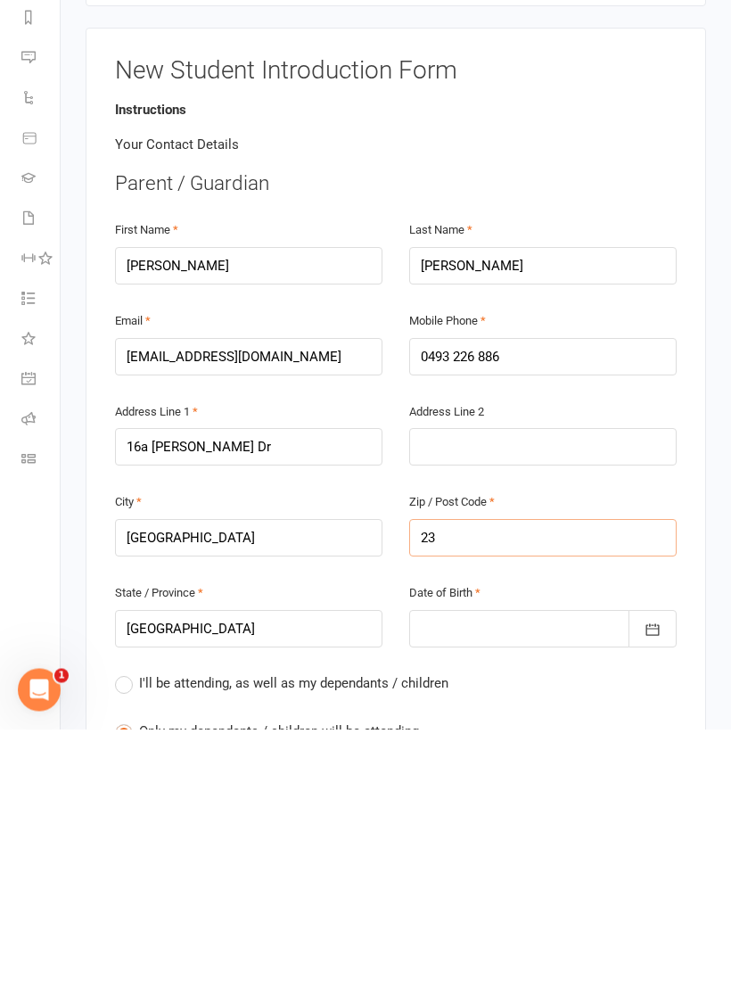
type input "23"
type input "232"
type input "2323"
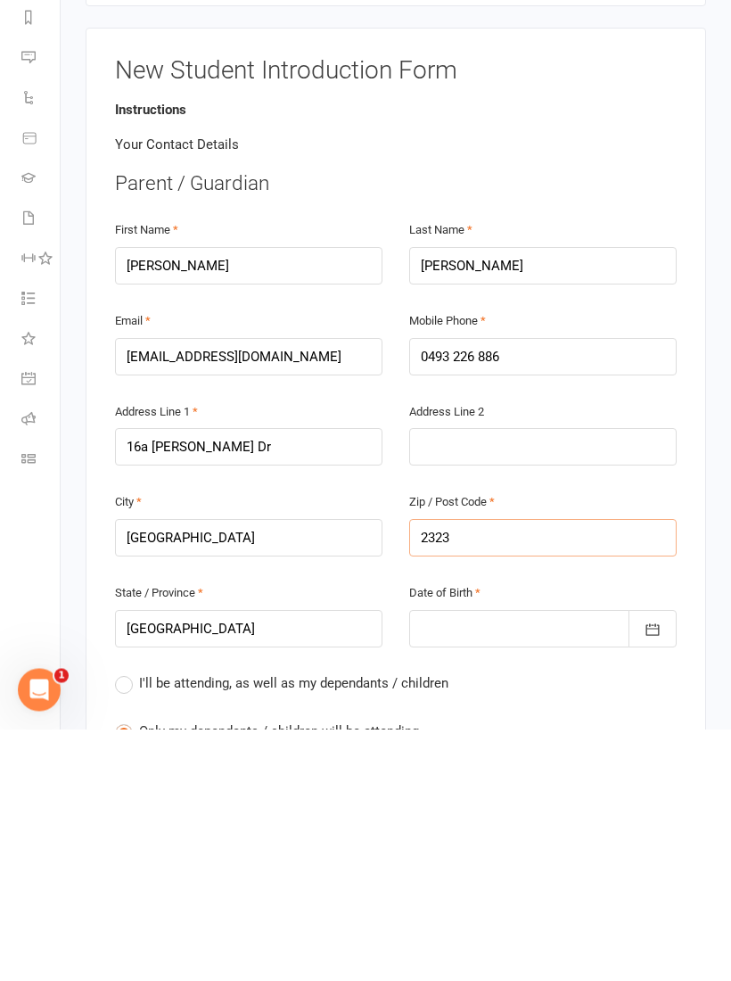
type input "2323"
click at [653, 873] on icon "button" at bounding box center [653, 882] width 18 height 18
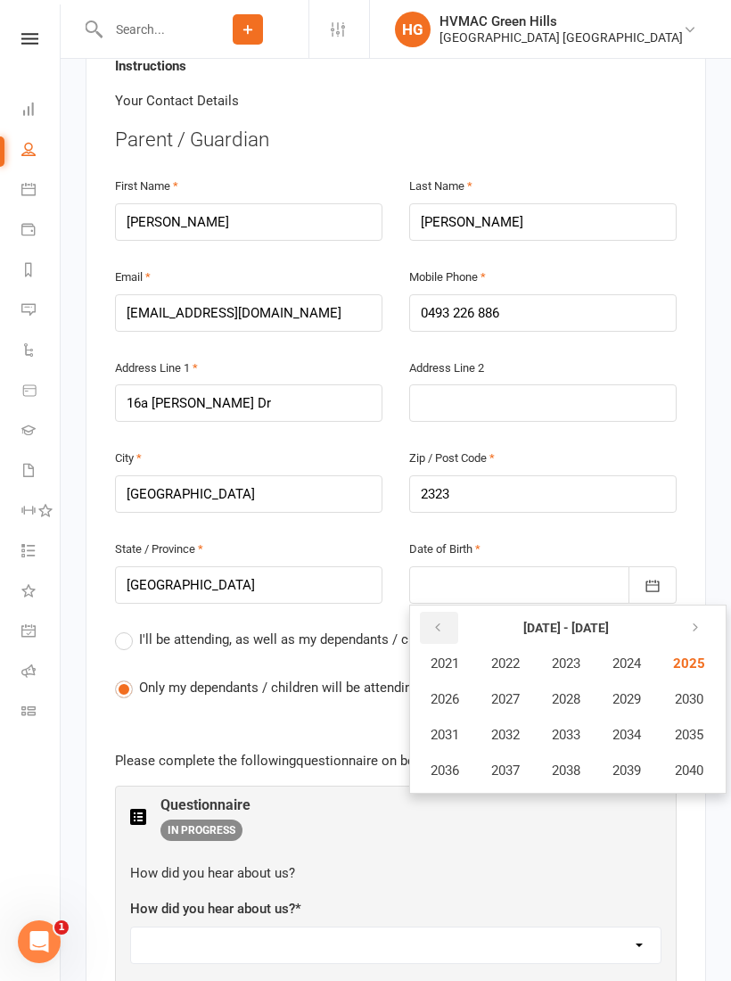
click at [440, 621] on icon "button" at bounding box center [438, 628] width 12 height 14
click at [439, 621] on icon "button" at bounding box center [438, 628] width 12 height 14
click at [698, 621] on icon "button" at bounding box center [692, 628] width 12 height 14
click at [637, 753] on button "2019" at bounding box center [626, 770] width 59 height 34
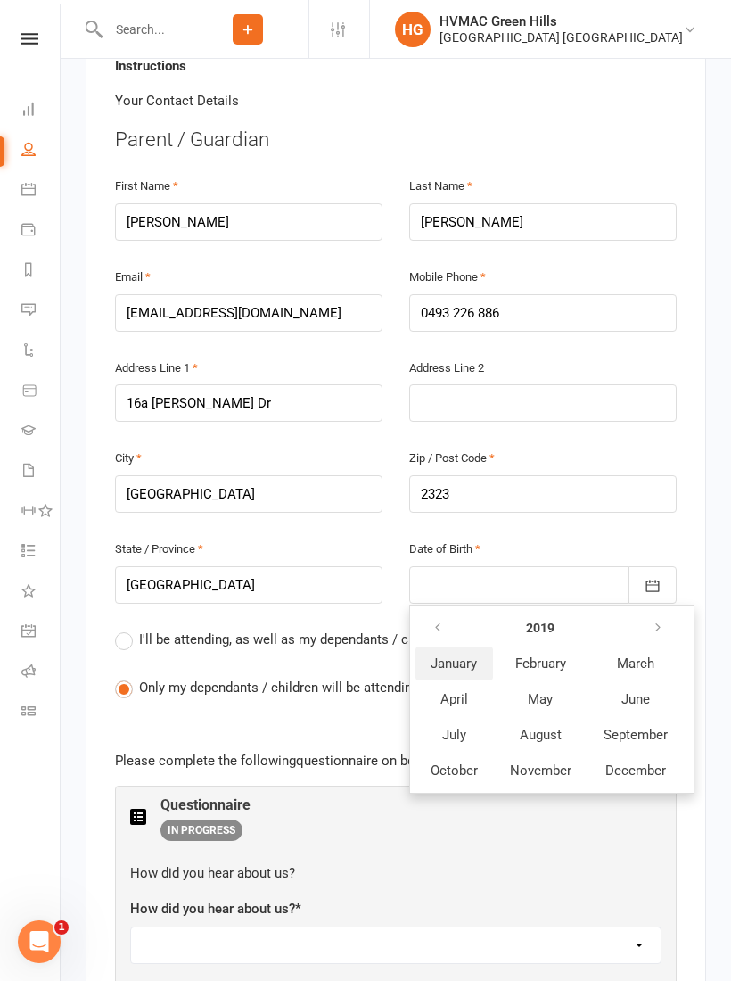
click at [468, 655] on span "January" at bounding box center [454, 663] width 46 height 16
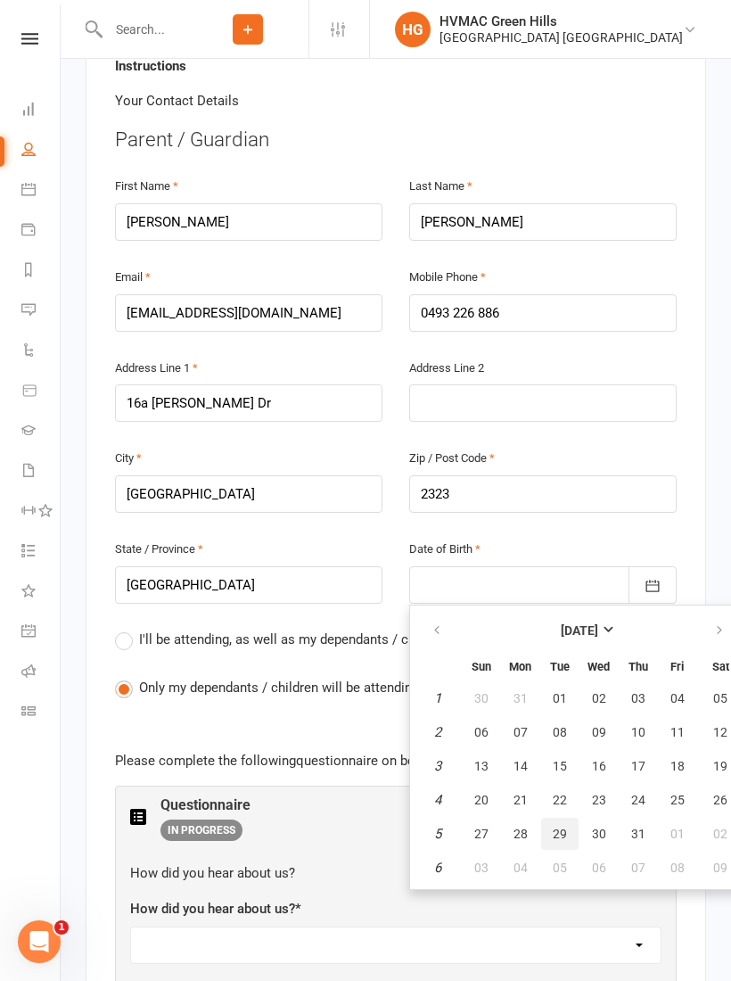
click at [558, 826] on span "29" at bounding box center [560, 833] width 14 height 14
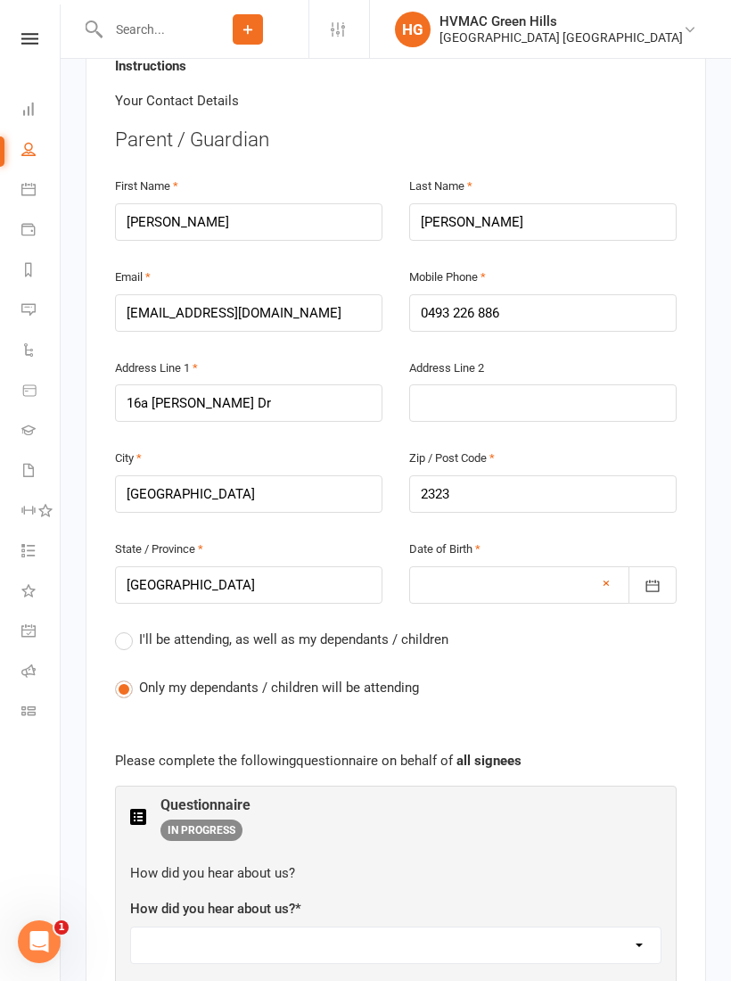
type input "[DATE]"
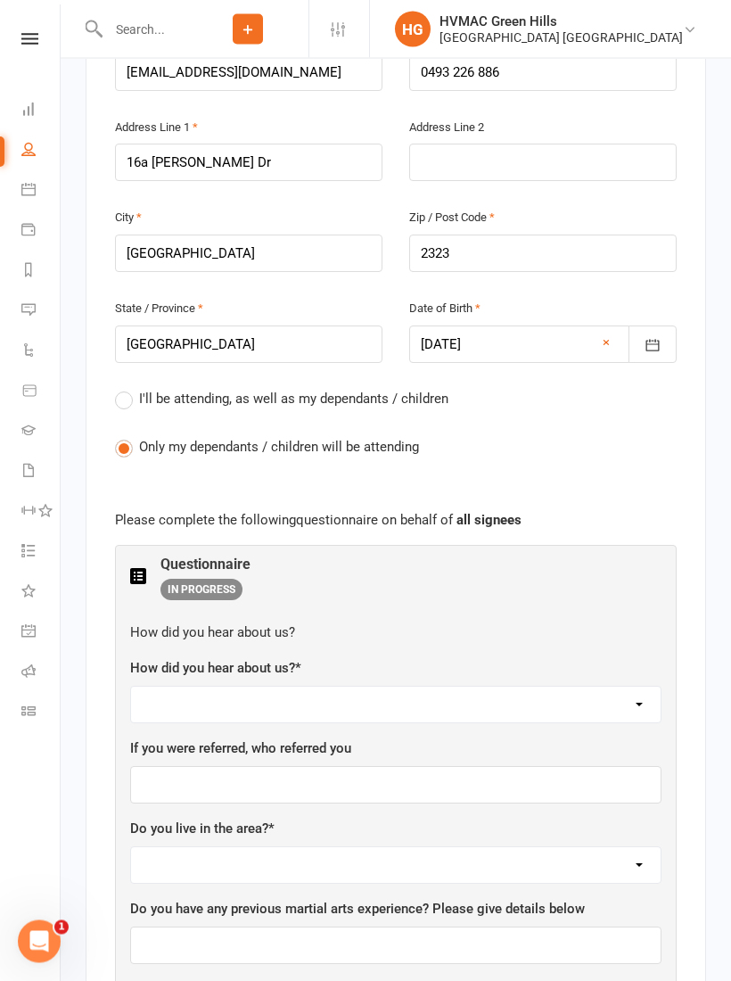
scroll to position [717, 0]
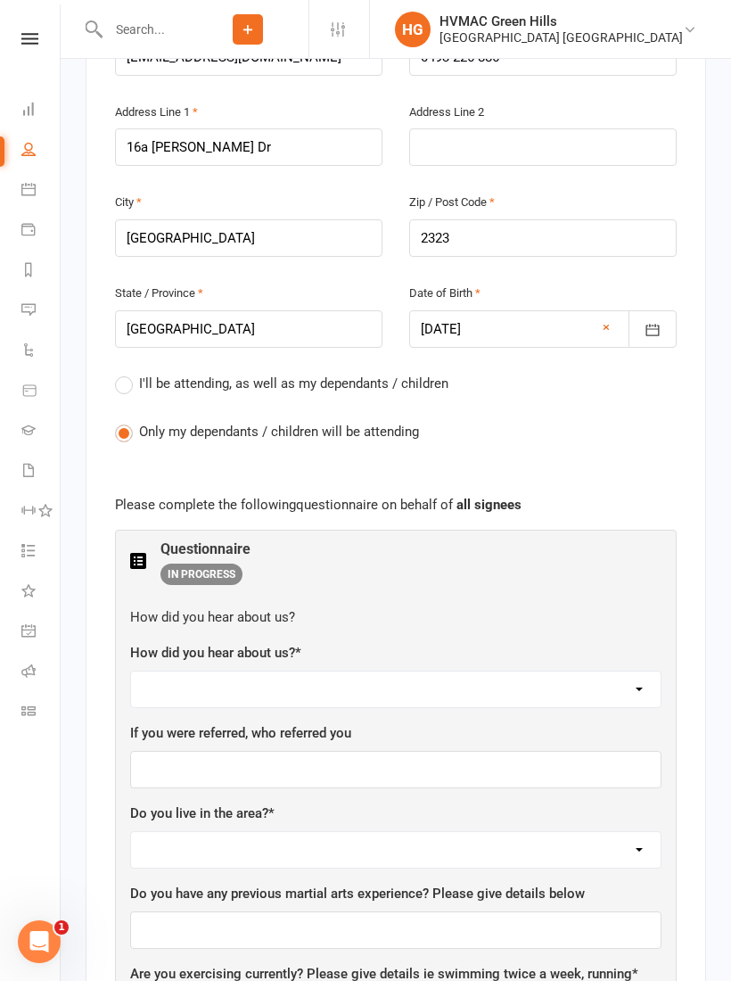
click at [622, 671] on select "Facebook Internet Referral from a current Student or Parent of a current Studen…" at bounding box center [396, 689] width 530 height 36
select select "Internet"
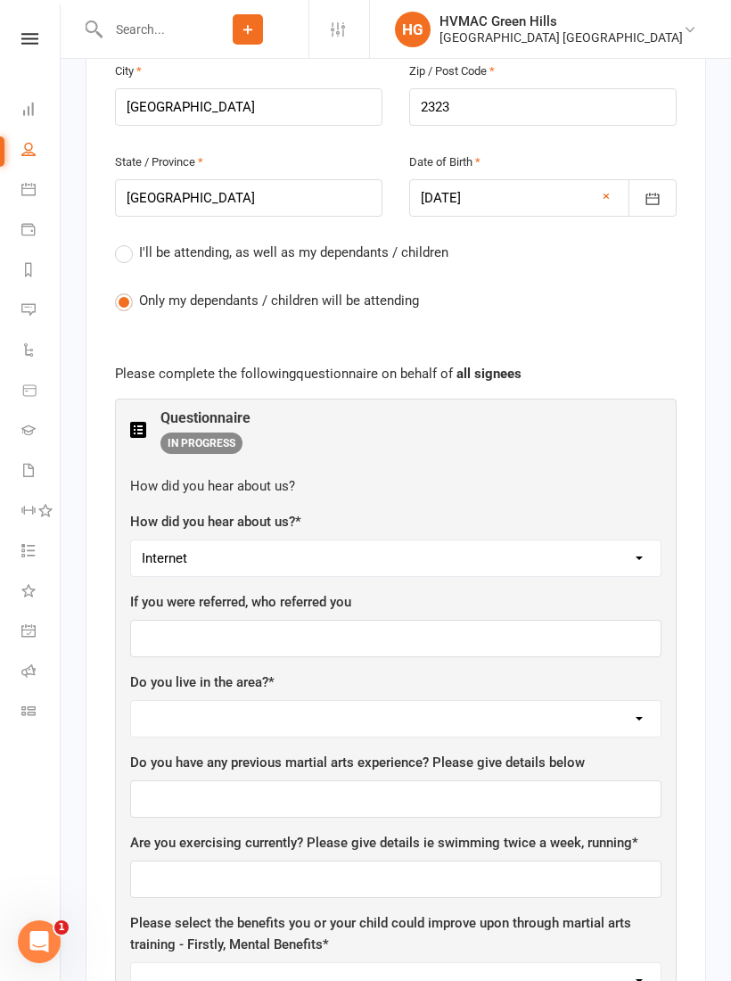
scroll to position [854, 0]
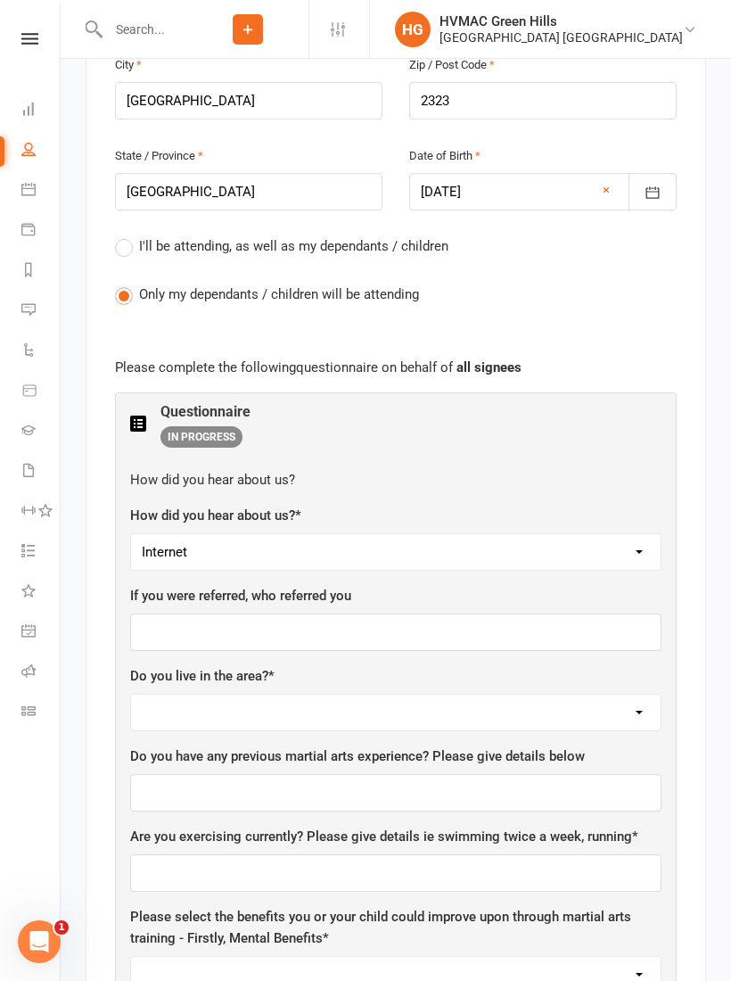
click at [558, 695] on select "Yes No" at bounding box center [396, 713] width 530 height 36
select select "Yes"
click at [551, 774] on input "text" at bounding box center [395, 792] width 531 height 37
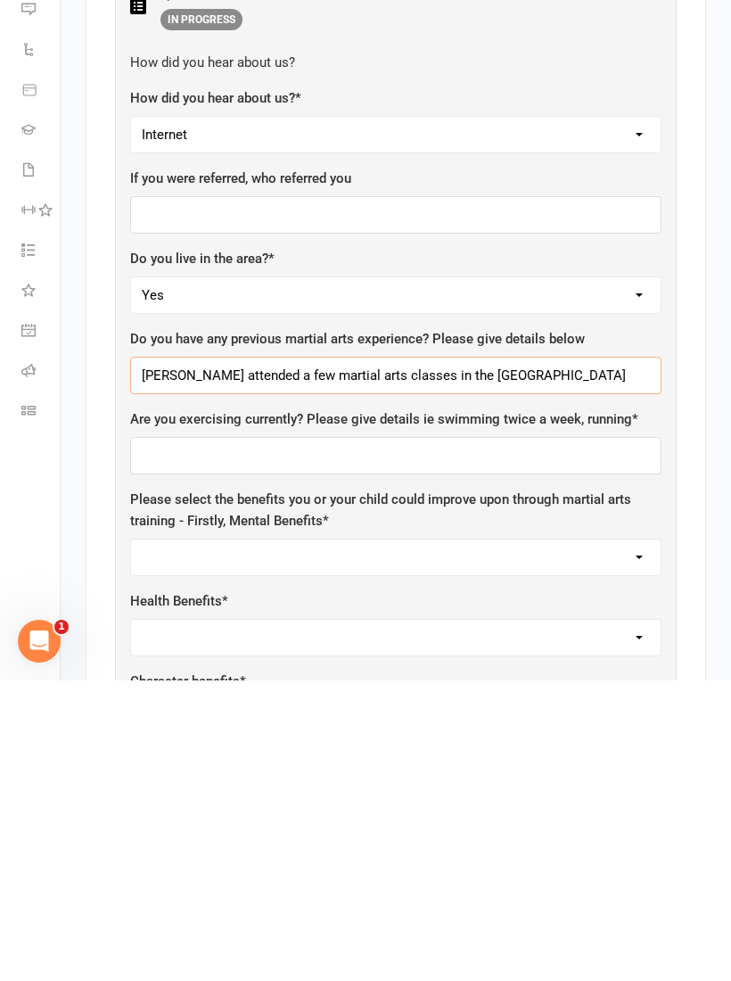
scroll to position [974, 0]
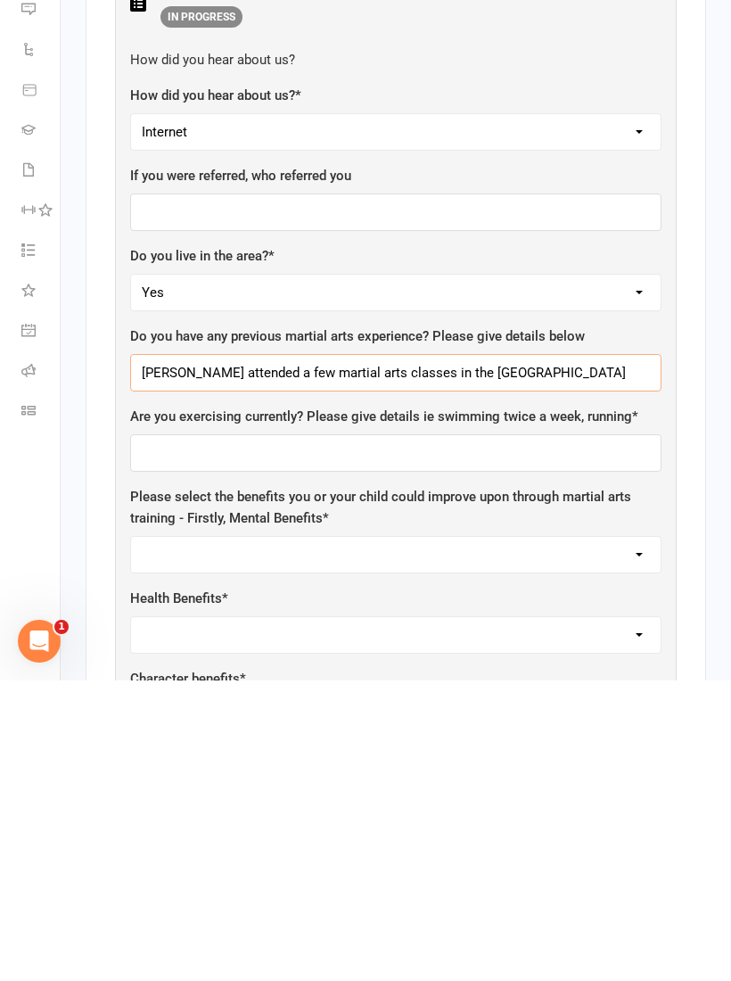
type input "[PERSON_NAME] attended a few martial arts classes in the [GEOGRAPHIC_DATA]"
click at [606, 735] on input "text" at bounding box center [395, 753] width 531 height 37
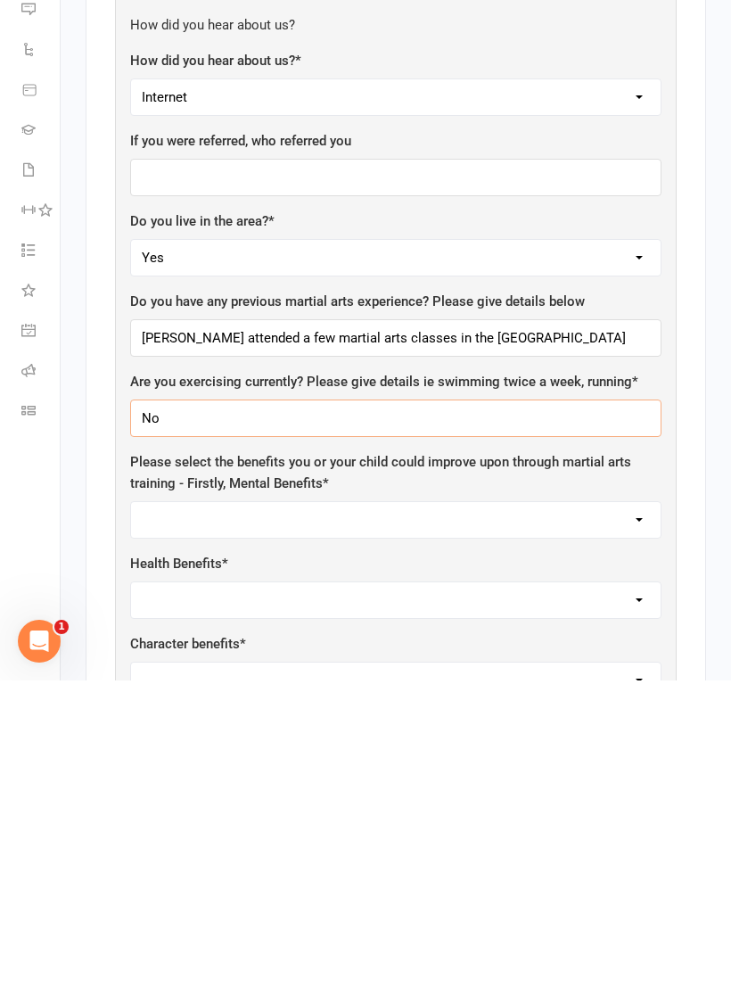
scroll to position [1009, 0]
type input "No"
click at [585, 801] on select "Self-esteem Focus and listening Fun, Fun, Fun Determination Motivation All of t…" at bounding box center [396, 819] width 530 height 36
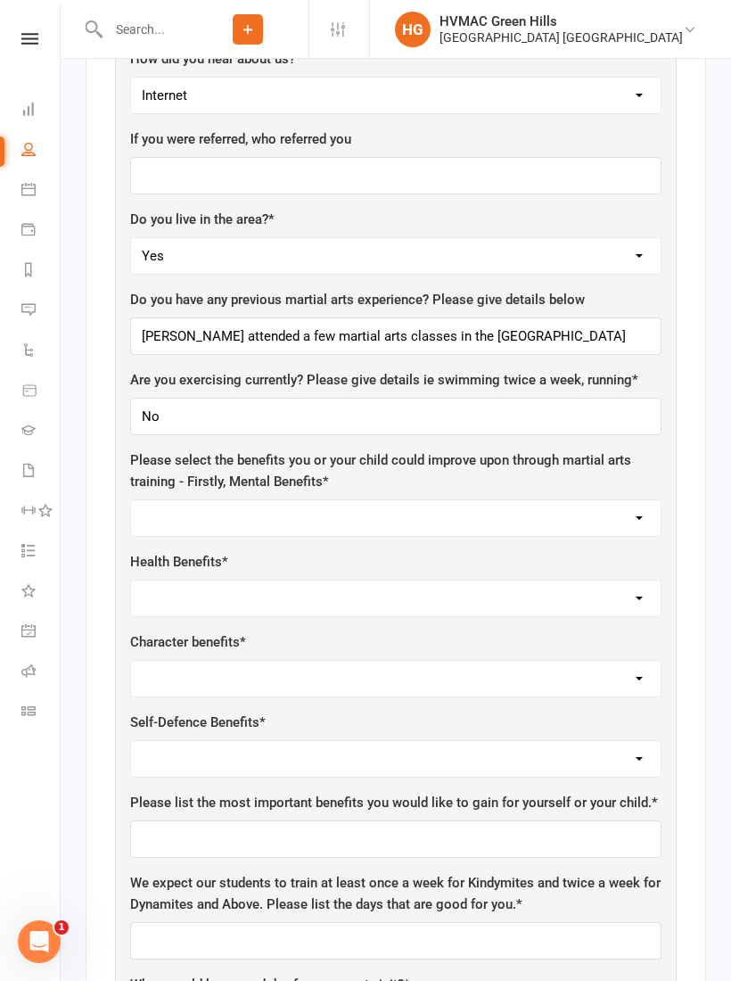
select select "All of the above"
click at [531, 580] on select "Weight Control Strength Flexibility Coordination Cardio vascular / Fitness All …" at bounding box center [396, 598] width 530 height 36
select select "All of the above"
click at [513, 661] on select "Respect for others Integrity Self Control Leadership Assertiveness All of the a…" at bounding box center [396, 679] width 530 height 36
select select "All of the above"
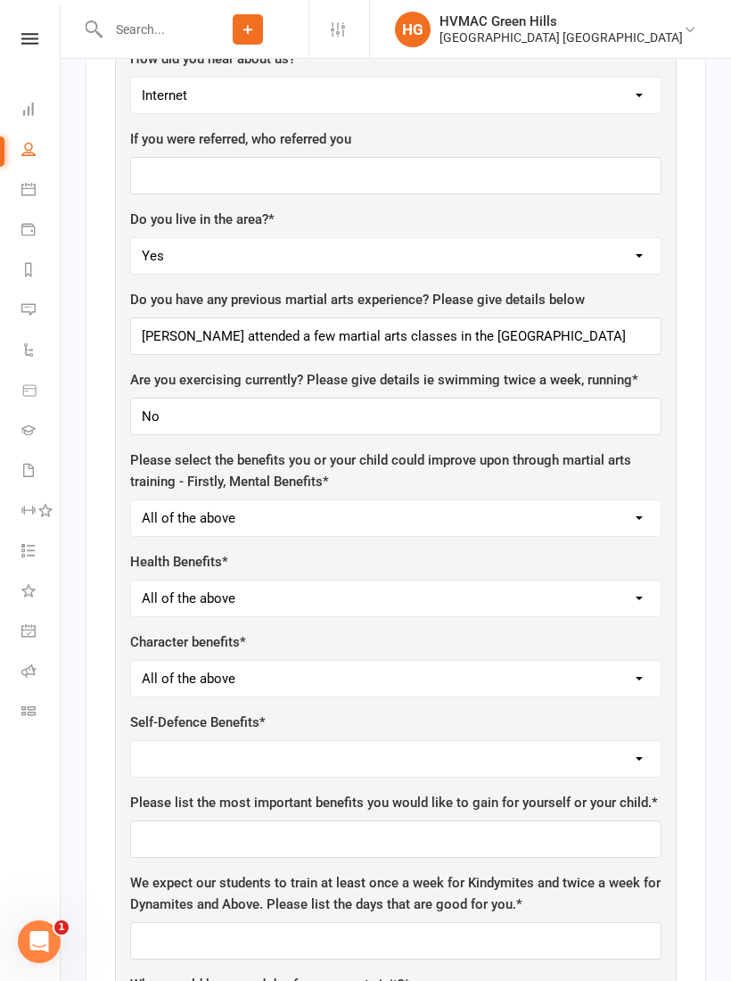
click at [482, 741] on select "Safety Self-Confidence Anti-Bullying Agility and Coordination Awareness All of …" at bounding box center [396, 759] width 530 height 36
select select "All of the Above"
click at [515, 820] on input "text" at bounding box center [395, 838] width 531 height 37
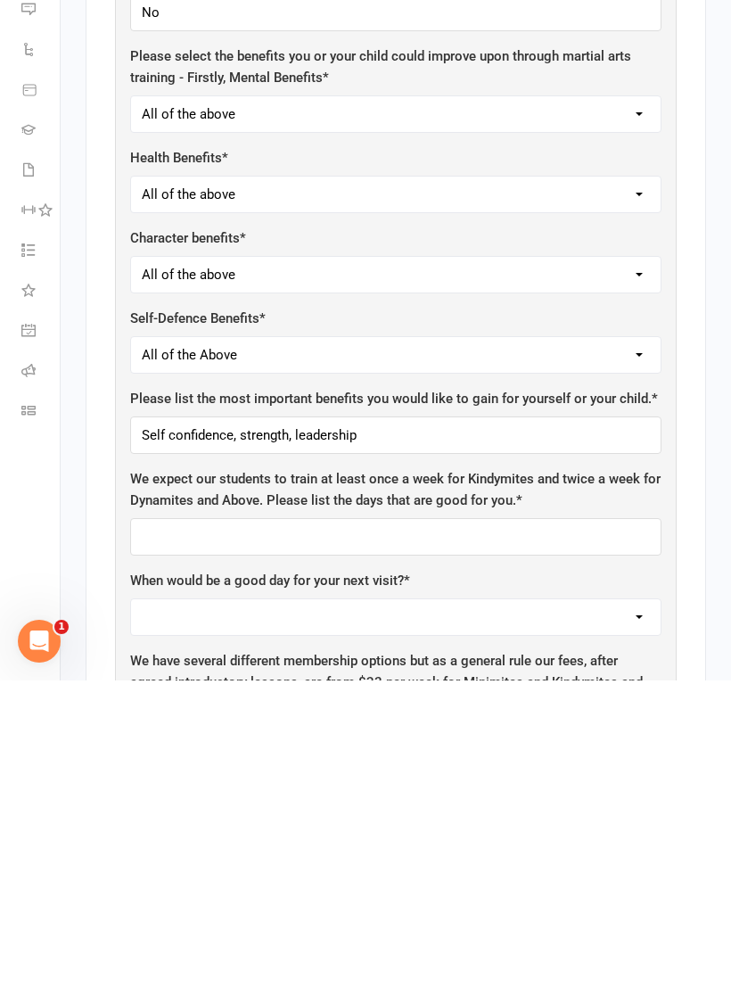
click at [489, 557] on select "Respect for others Integrity Self Control Leadership Assertiveness All of the a…" at bounding box center [396, 575] width 530 height 36
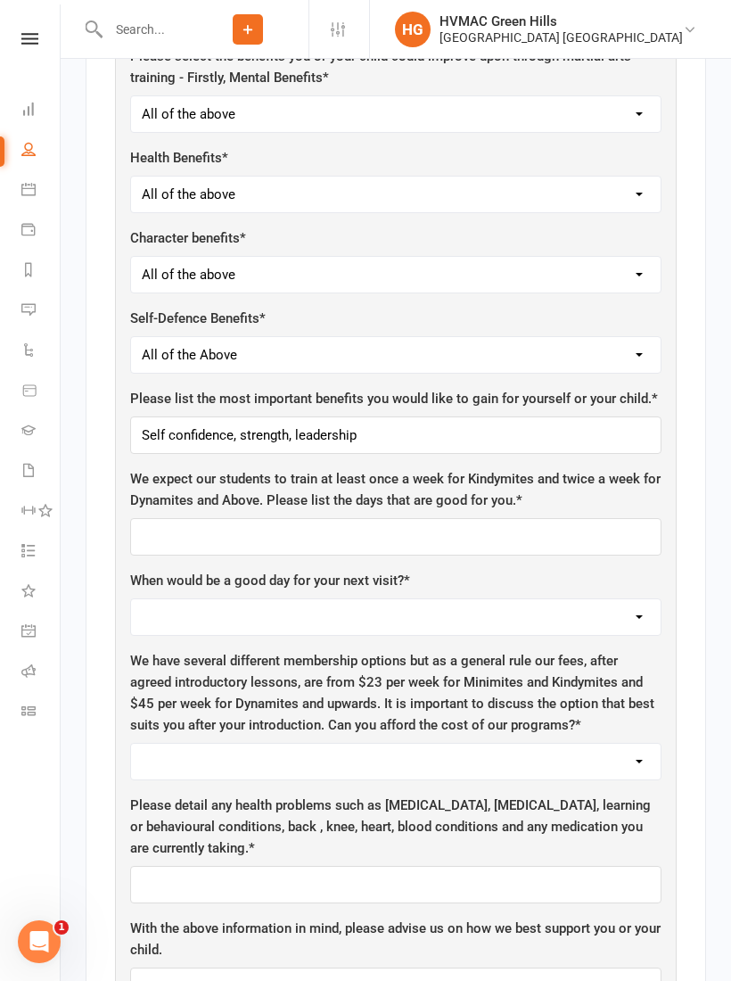
click at [530, 177] on select "Weight Control Strength Flexibility Coordination Cardio vascular / Fitness All …" at bounding box center [396, 195] width 530 height 36
click at [471, 337] on select "Safety Self-Confidence Anti-Bullying Agility and Coordination Awareness All of …" at bounding box center [396, 355] width 530 height 36
click at [538, 177] on select "Weight Control Strength Flexibility Coordination Cardio vascular / Fitness All …" at bounding box center [396, 195] width 530 height 36
click at [395, 416] on input "Self confidence, strength, leadership" at bounding box center [395, 434] width 531 height 37
click at [390, 416] on input "Self confidence, strength, leadership" at bounding box center [395, 434] width 531 height 37
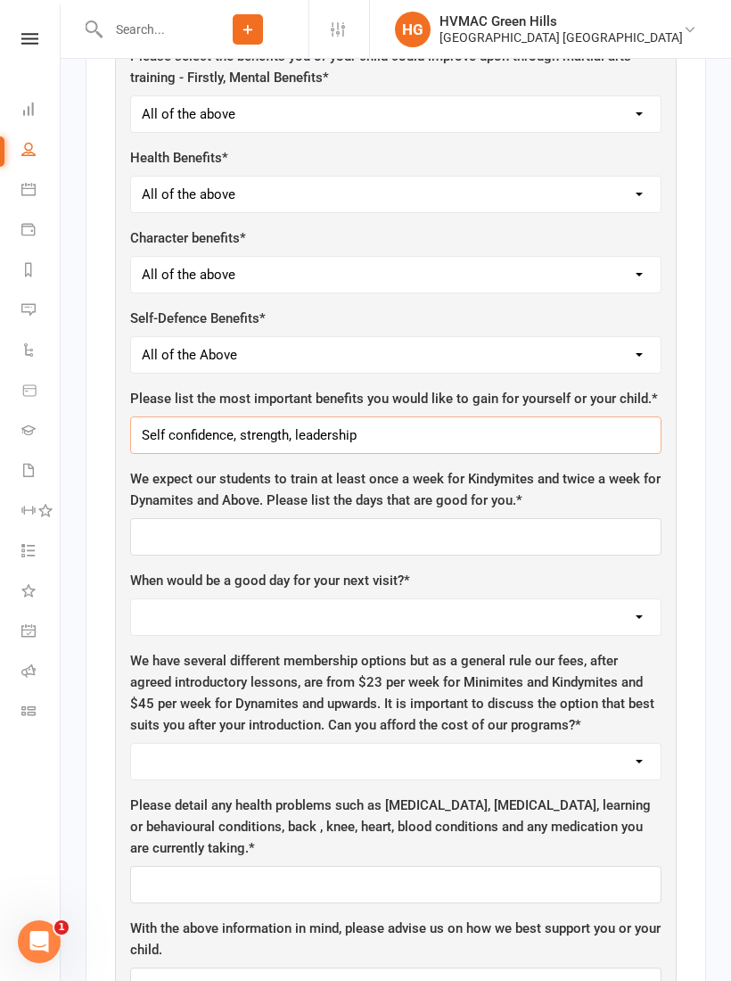
click at [370, 416] on input "Self confidence, strength, leadership" at bounding box center [395, 434] width 531 height 37
type input "Self confidence, strength, leadership ,focus"
click at [571, 518] on input "text" at bounding box center [395, 536] width 531 height 37
type input "[DATE],[DATE]"
click at [603, 599] on select "[DATE] [DATE] [DATE] [DATE] [DATE]" at bounding box center [396, 617] width 530 height 36
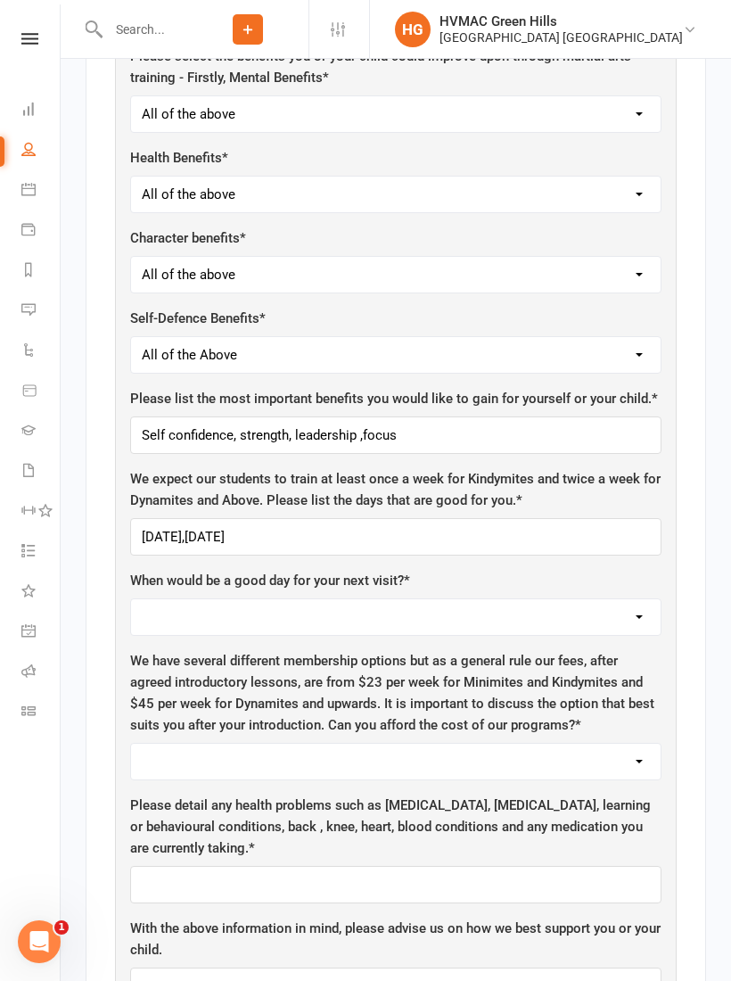
select select "[DATE]"
click at [629, 744] on select "Yes No" at bounding box center [396, 762] width 530 height 36
select select "Yes"
click at [543, 866] on input "text" at bounding box center [395, 884] width 531 height 37
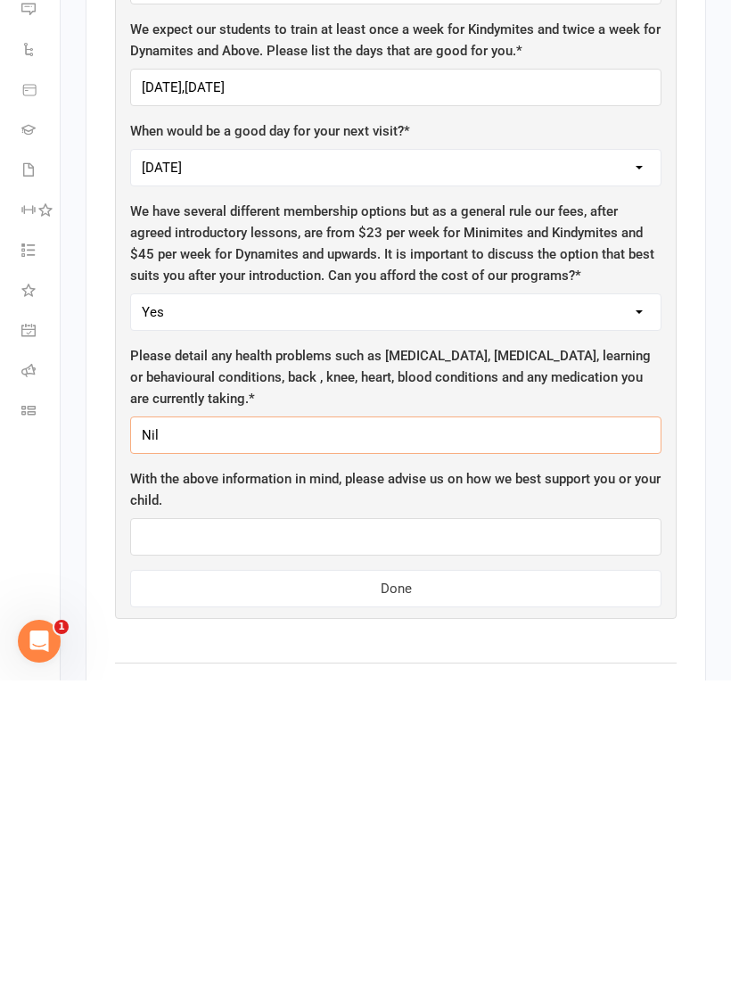
type input "Nil"
click at [497, 818] on input "text" at bounding box center [395, 836] width 531 height 37
type input "L"
type input "Not applicable"
click at [448, 870] on button "Done" at bounding box center [395, 888] width 531 height 37
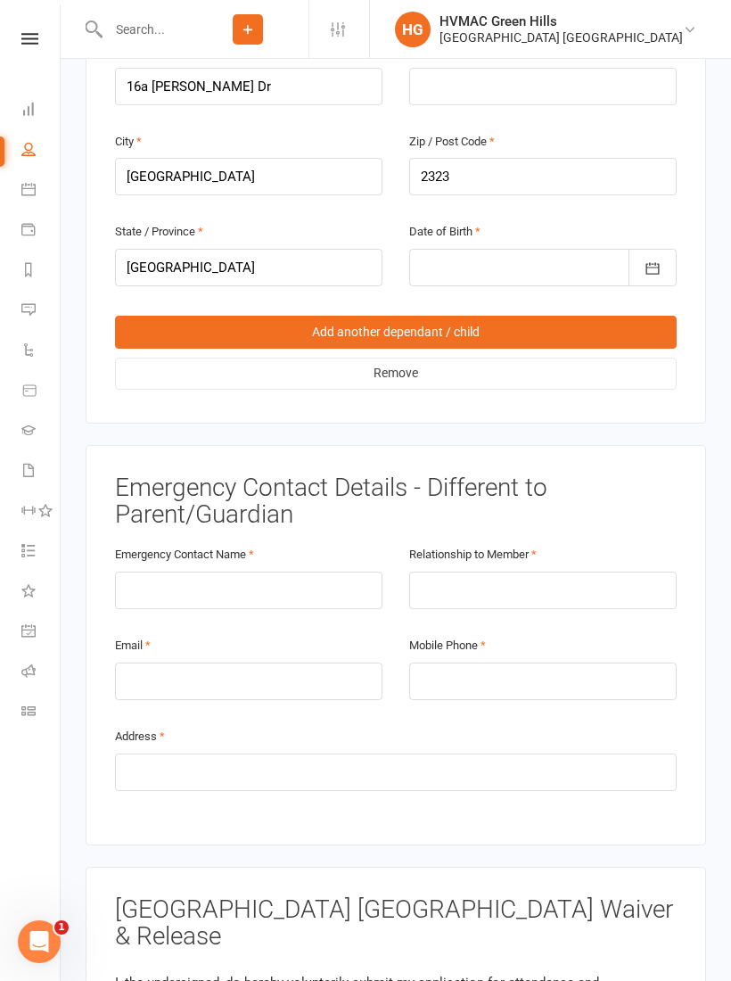
scroll to position [1631, 0]
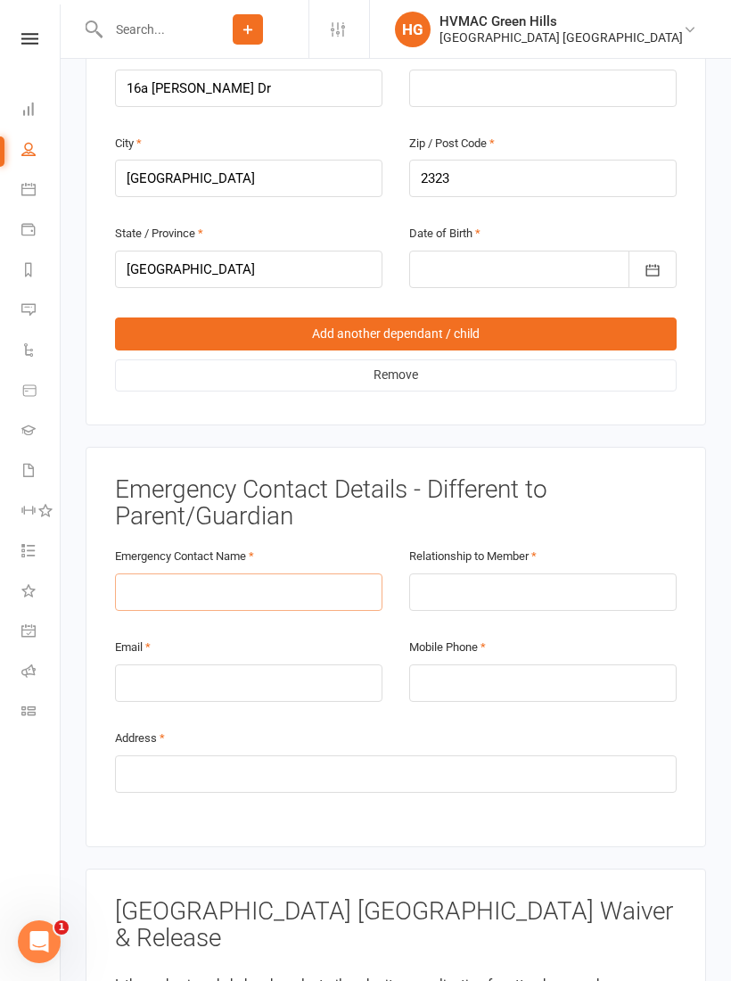
click at [187, 573] on input "text" at bounding box center [248, 591] width 267 height 37
type input "Divin PONNAMPATG"
click at [503, 573] on input "text" at bounding box center [542, 591] width 267 height 37
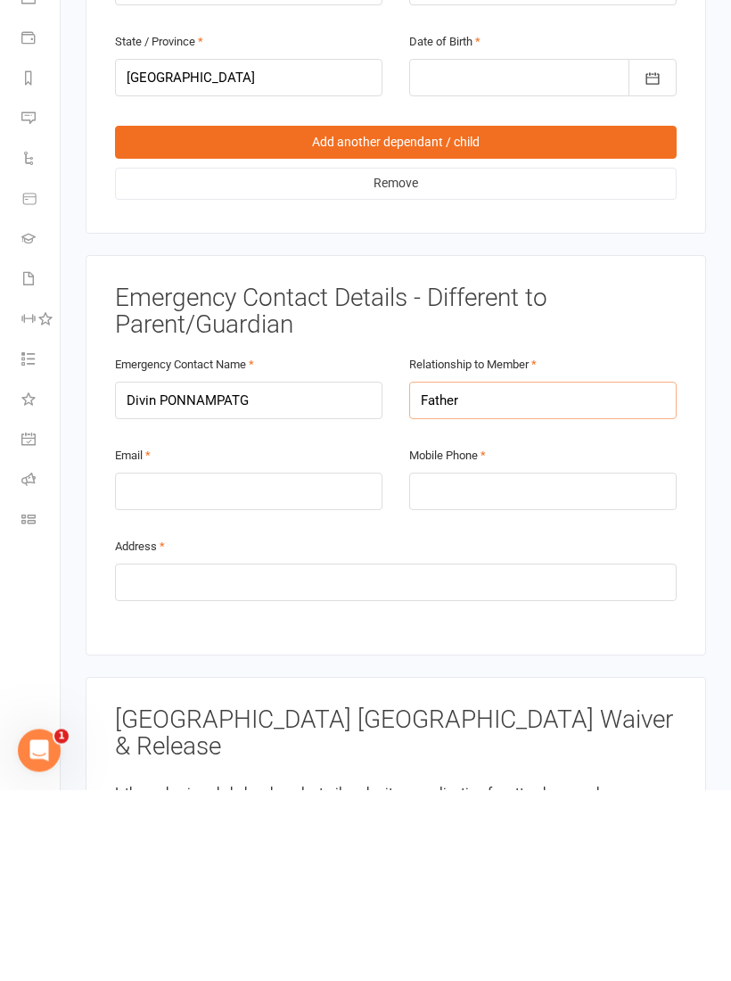
type input "Father"
click at [211, 664] on input "email" at bounding box center [248, 682] width 267 height 37
type input "[EMAIL_ADDRESS][DOMAIN_NAME]"
click at [486, 664] on input "tel" at bounding box center [542, 682] width 267 height 37
type input "0493226957"
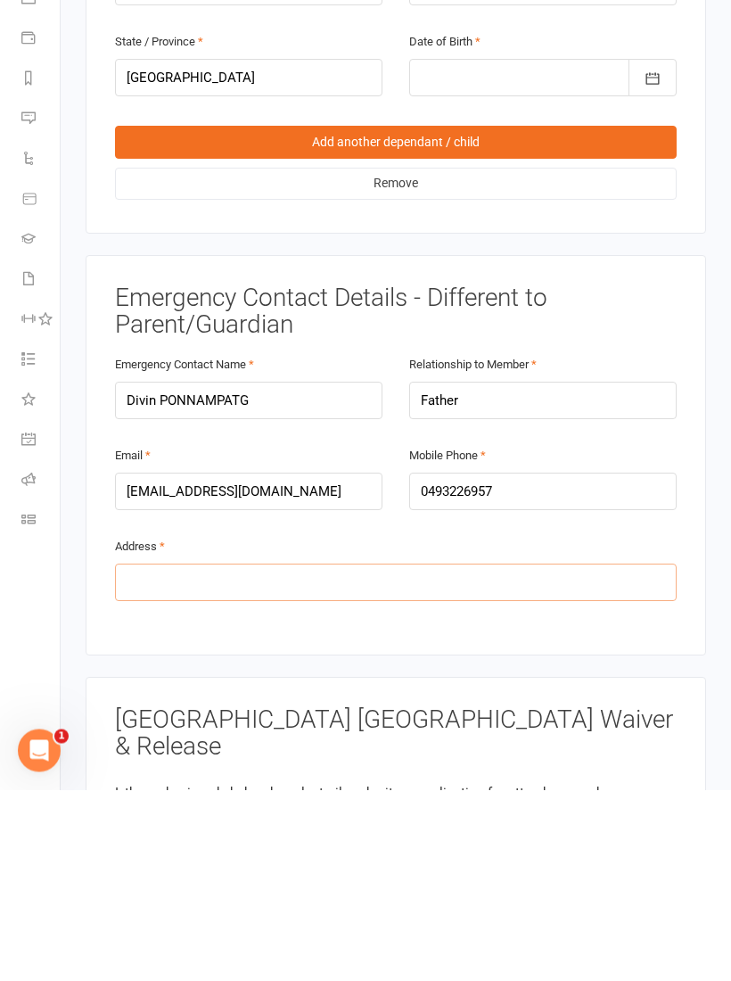
click at [552, 755] on input "text" at bounding box center [396, 773] width 562 height 37
click at [152, 755] on input "16a [PERSON_NAME] DR" at bounding box center [396, 773] width 562 height 37
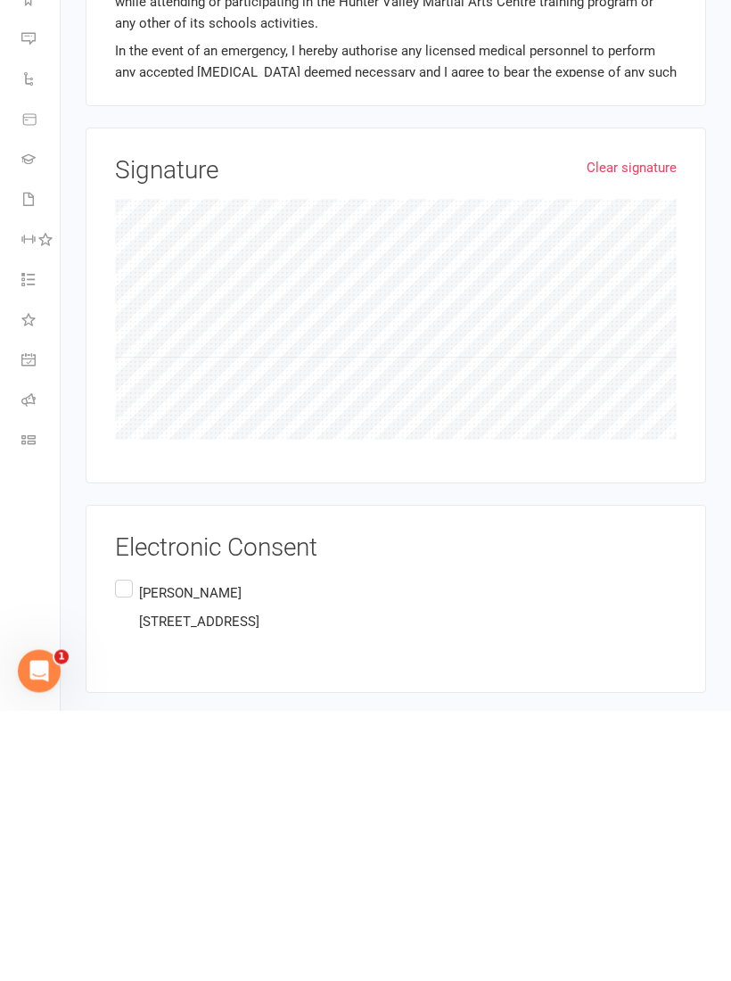
scroll to position [2448, 0]
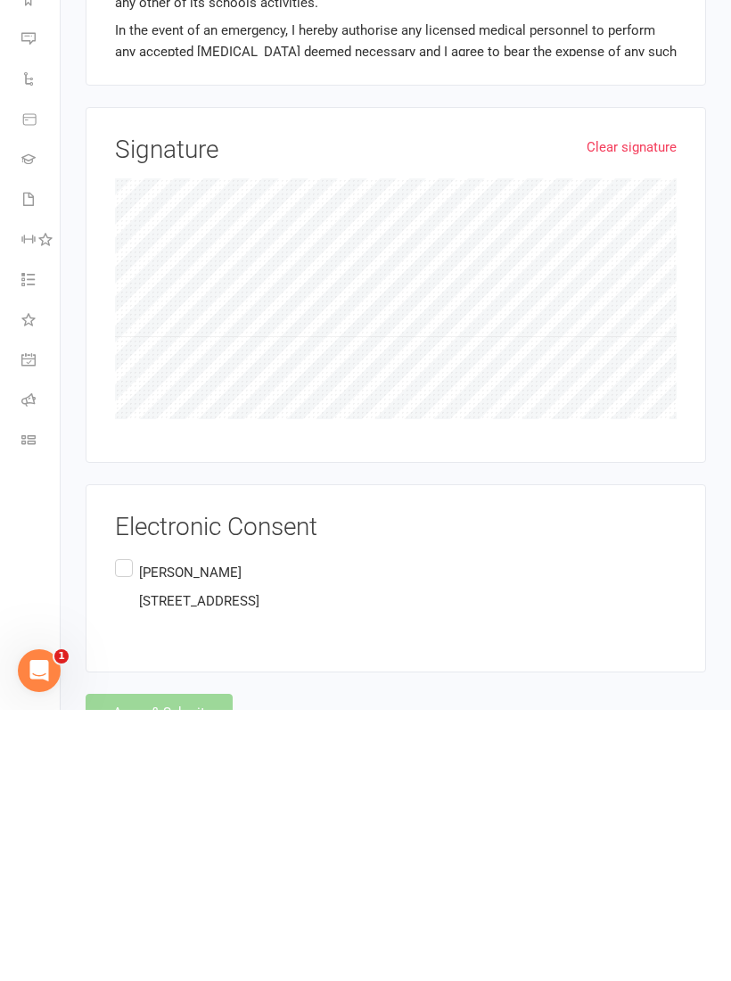
type input "[STREET_ADDRESS][PERSON_NAME]"
click at [132, 826] on label "[PERSON_NAME] [STREET_ADDRESS][PERSON_NAME][PERSON_NAME]" at bounding box center [187, 857] width 144 height 63
click at [127, 826] on input "[PERSON_NAME] [STREET_ADDRESS][PERSON_NAME][PERSON_NAME]" at bounding box center [121, 826] width 12 height 0
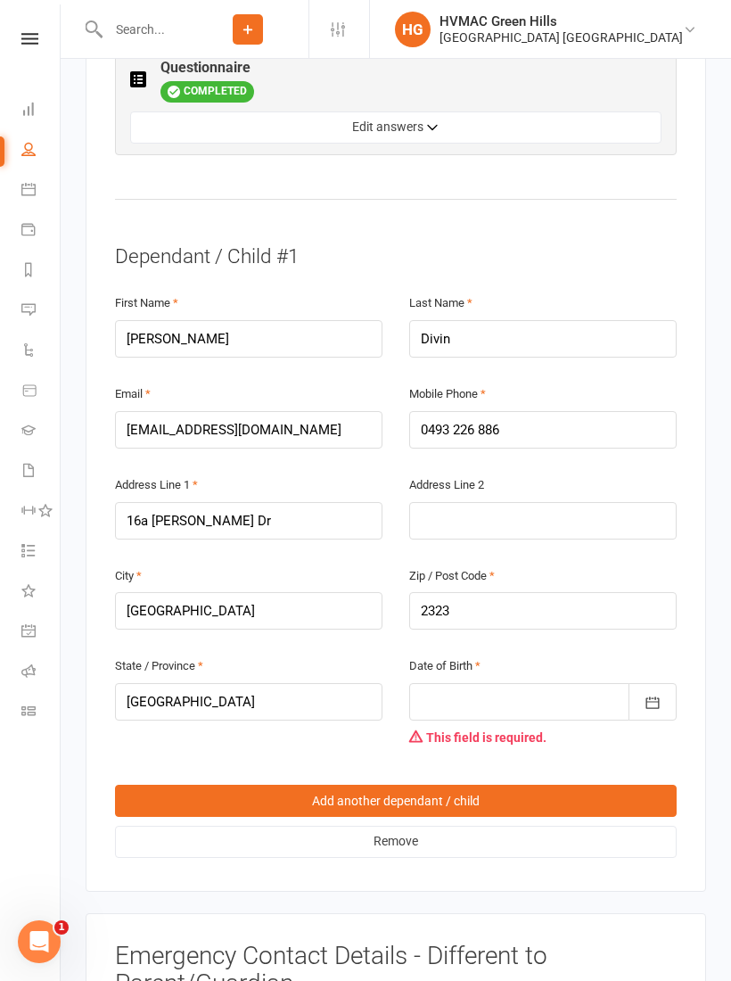
scroll to position [1197, 0]
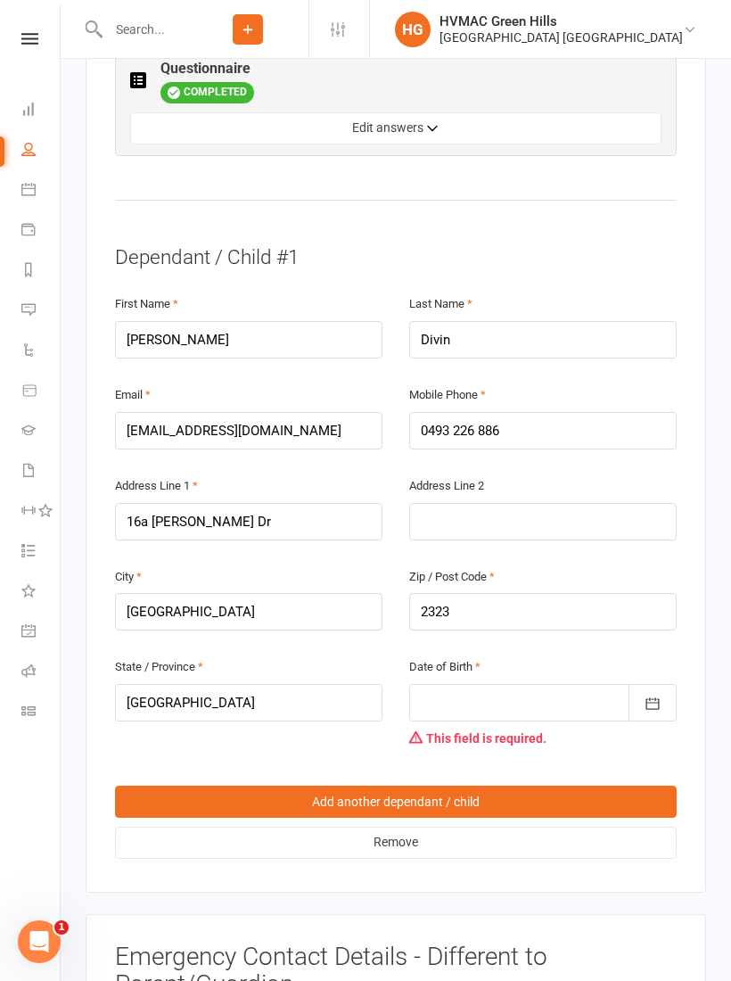
click at [661, 695] on icon "button" at bounding box center [653, 704] width 18 height 18
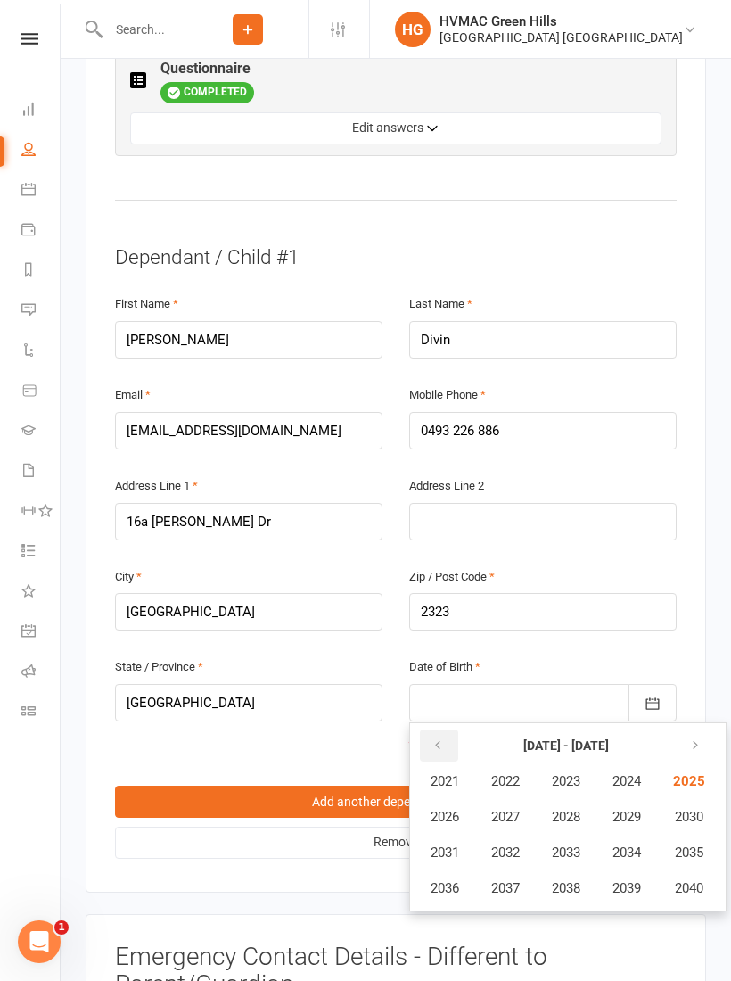
click at [446, 729] on button "button" at bounding box center [439, 745] width 38 height 32
click at [633, 880] on span "2019" at bounding box center [626, 888] width 29 height 16
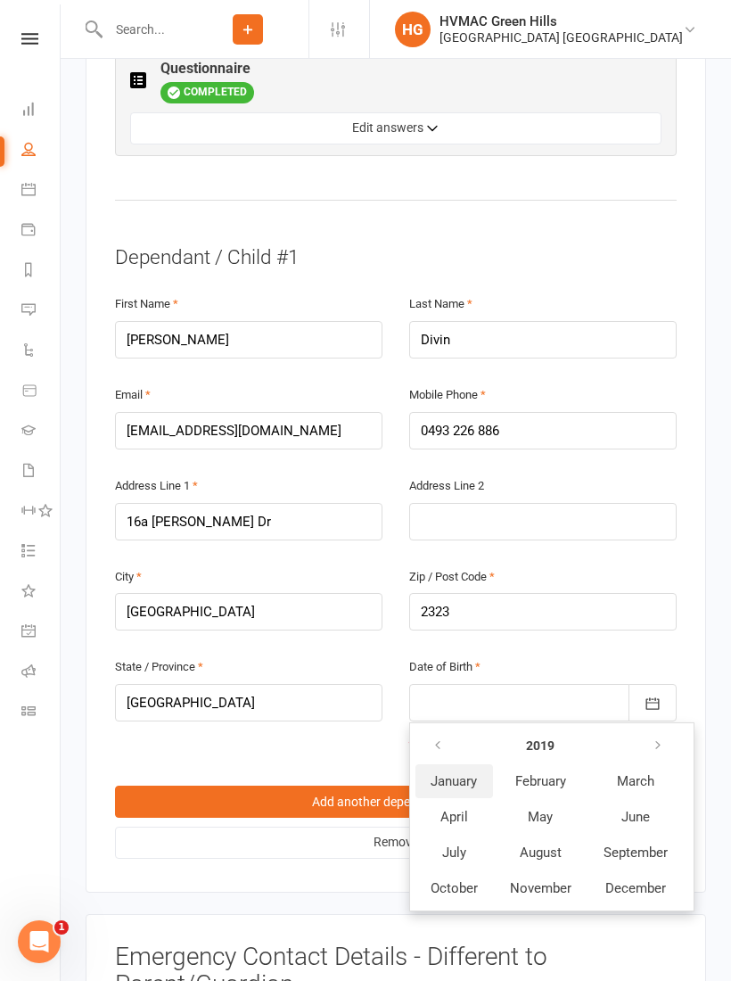
click at [468, 773] on span "January" at bounding box center [454, 781] width 46 height 16
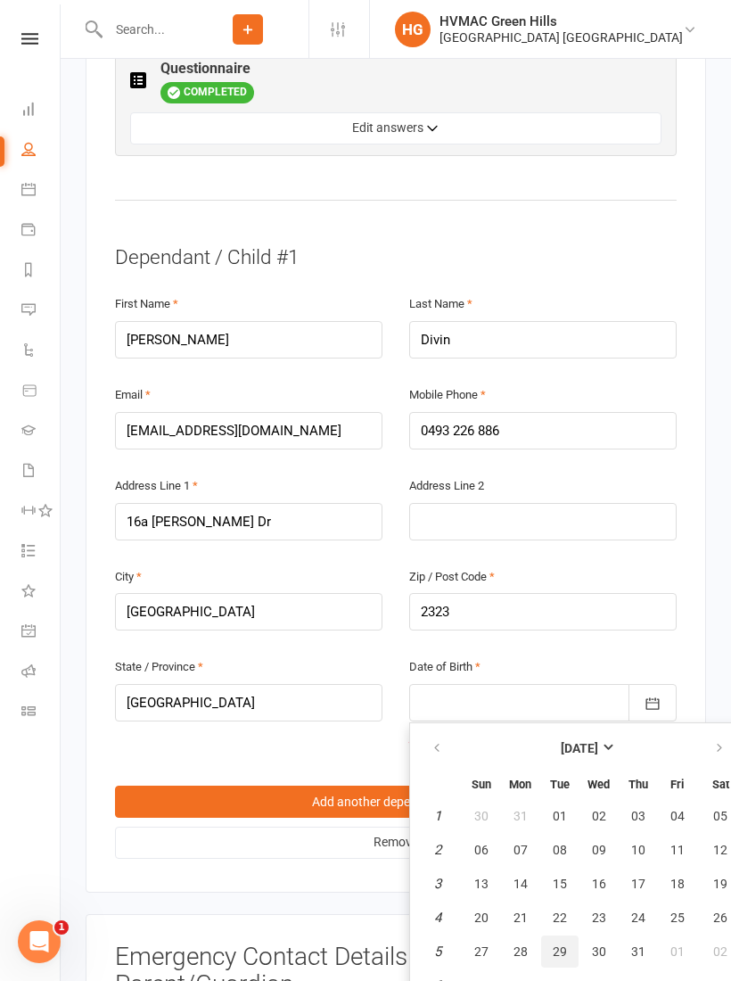
click at [566, 935] on button "29" at bounding box center [559, 951] width 37 height 32
type input "[DATE]"
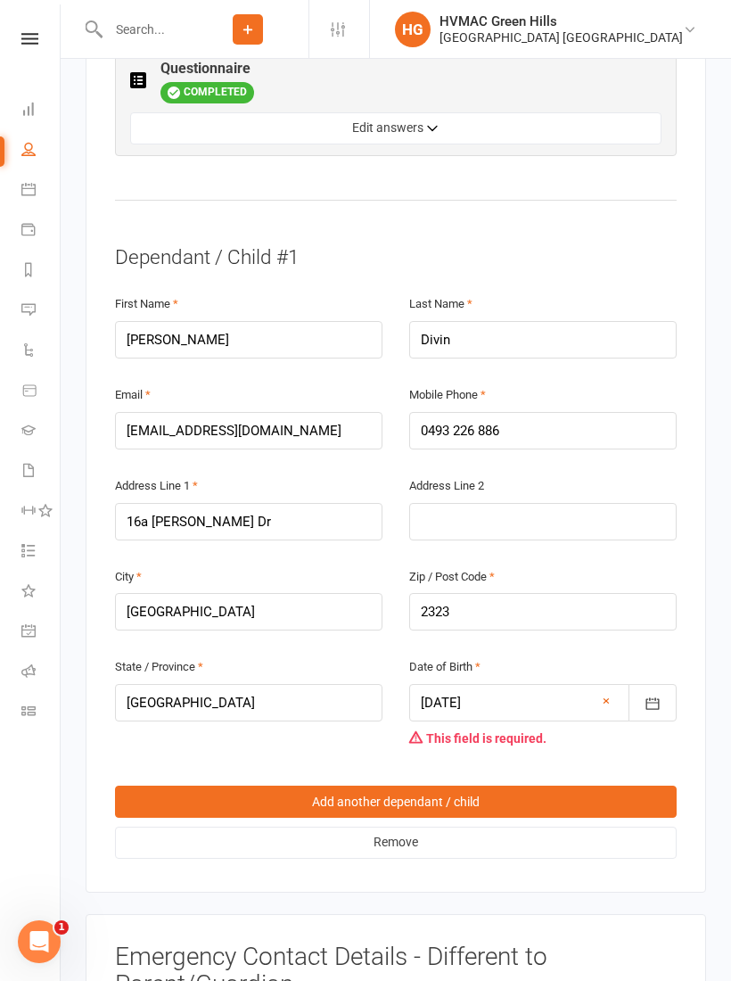
click at [531, 684] on div at bounding box center [542, 702] width 267 height 37
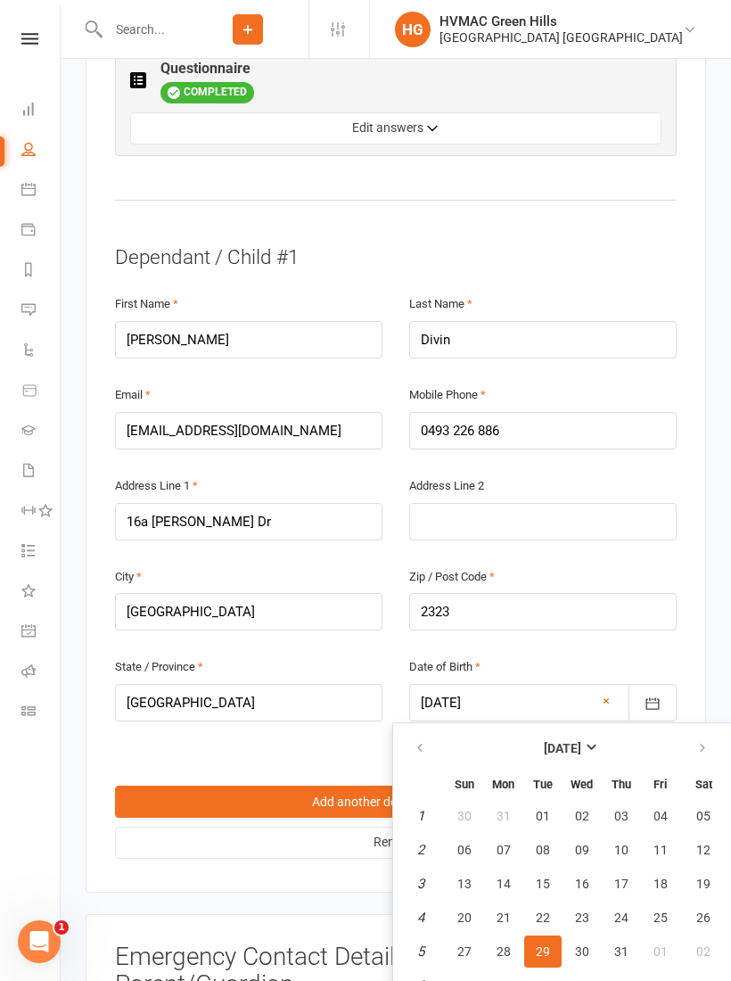
click at [547, 944] on span "29" at bounding box center [543, 951] width 14 height 14
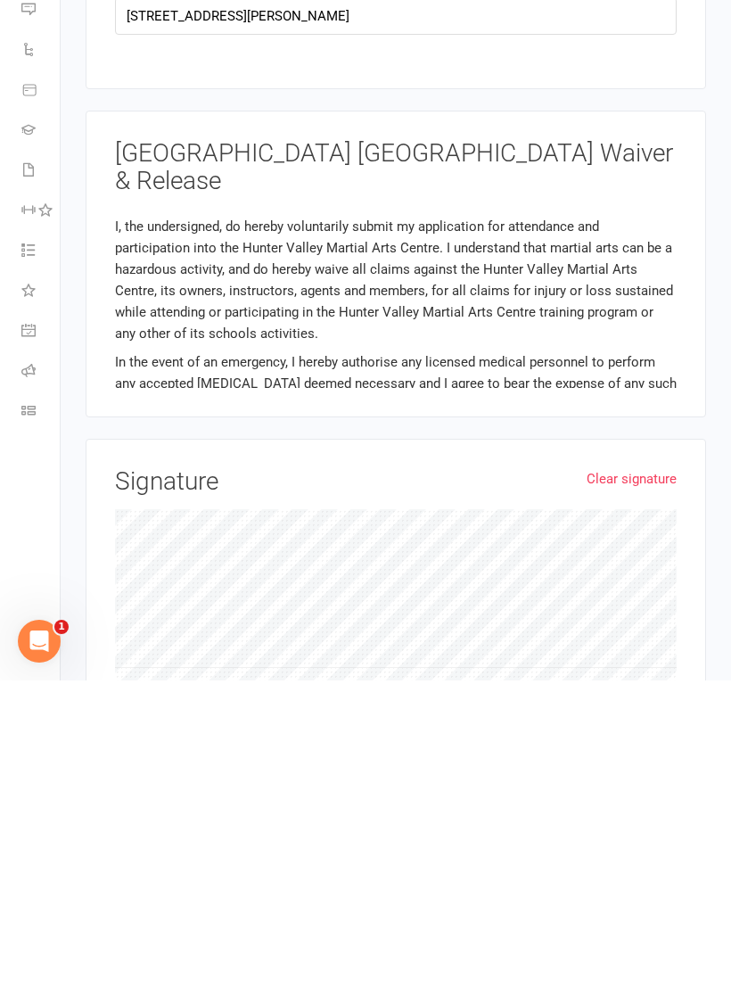
scroll to position [2482, 0]
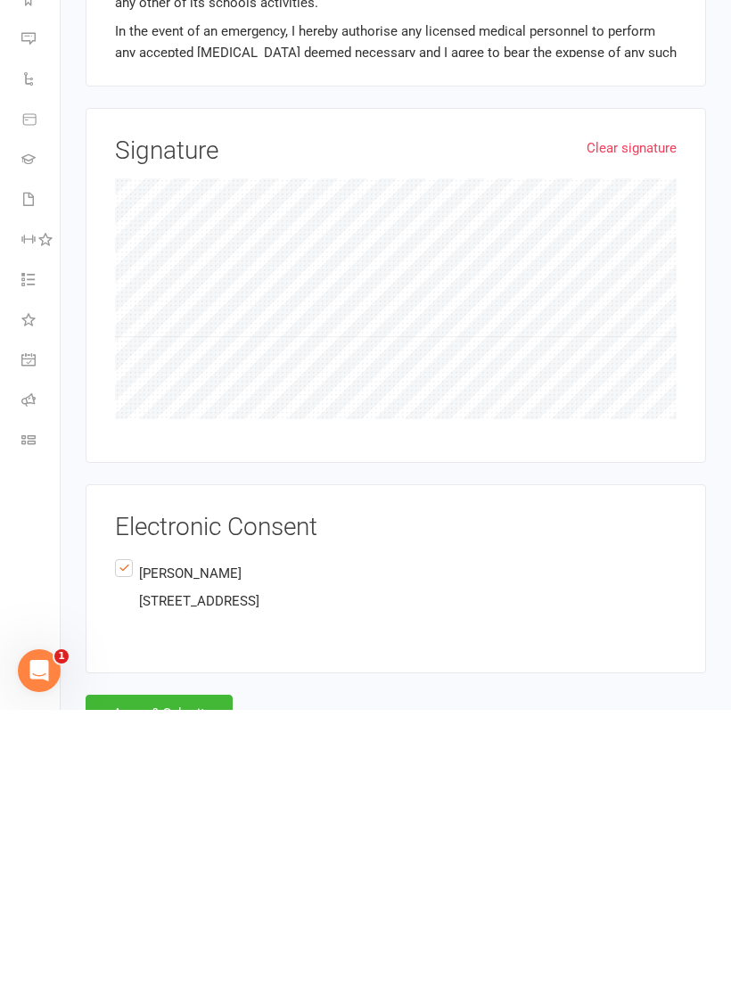
click at [185, 966] on button "Agree & Submit" at bounding box center [159, 984] width 147 height 37
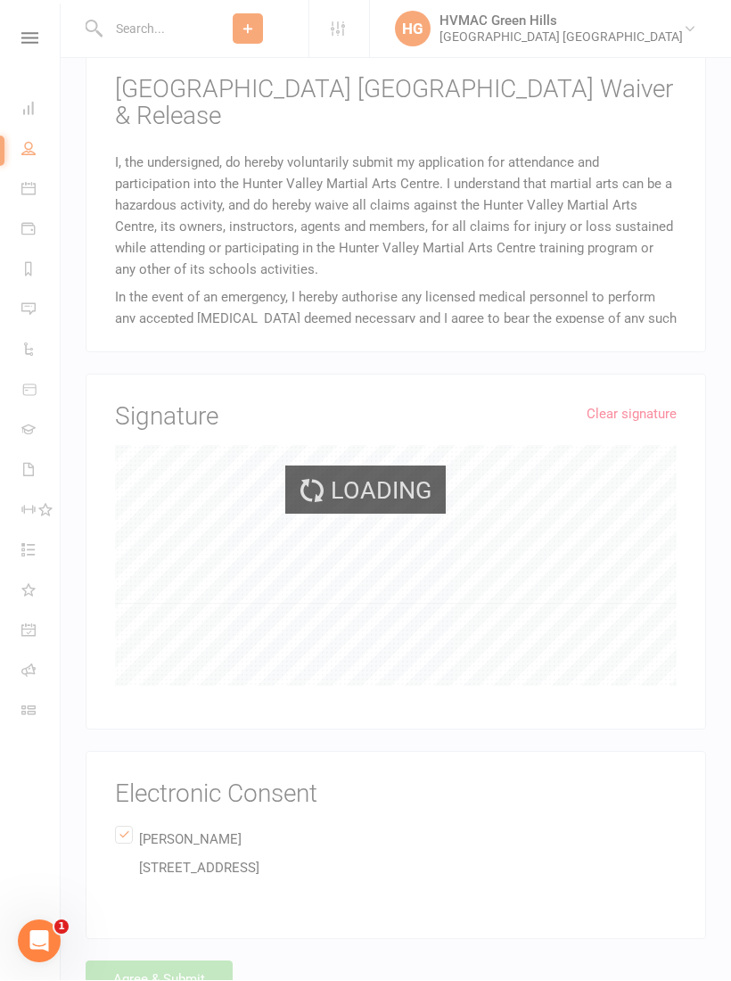
scroll to position [2418, 0]
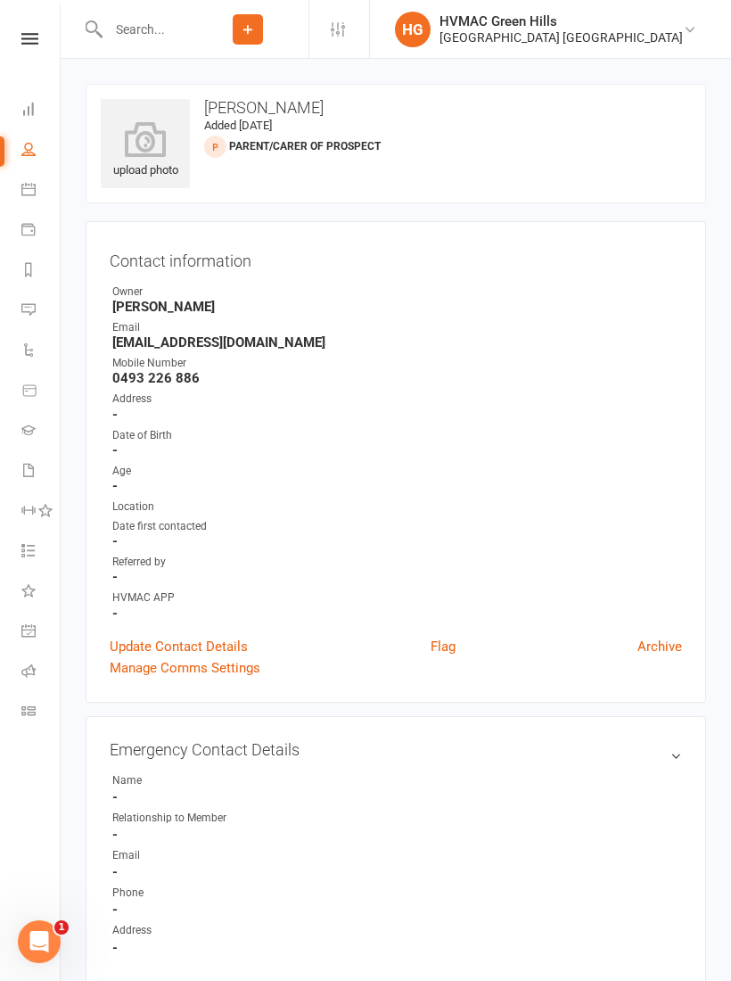
click at [187, 629] on div "Contact information Owner [PERSON_NAME] Email [EMAIL_ADDRESS][DOMAIN_NAME] Mobi…" at bounding box center [396, 461] width 621 height 481
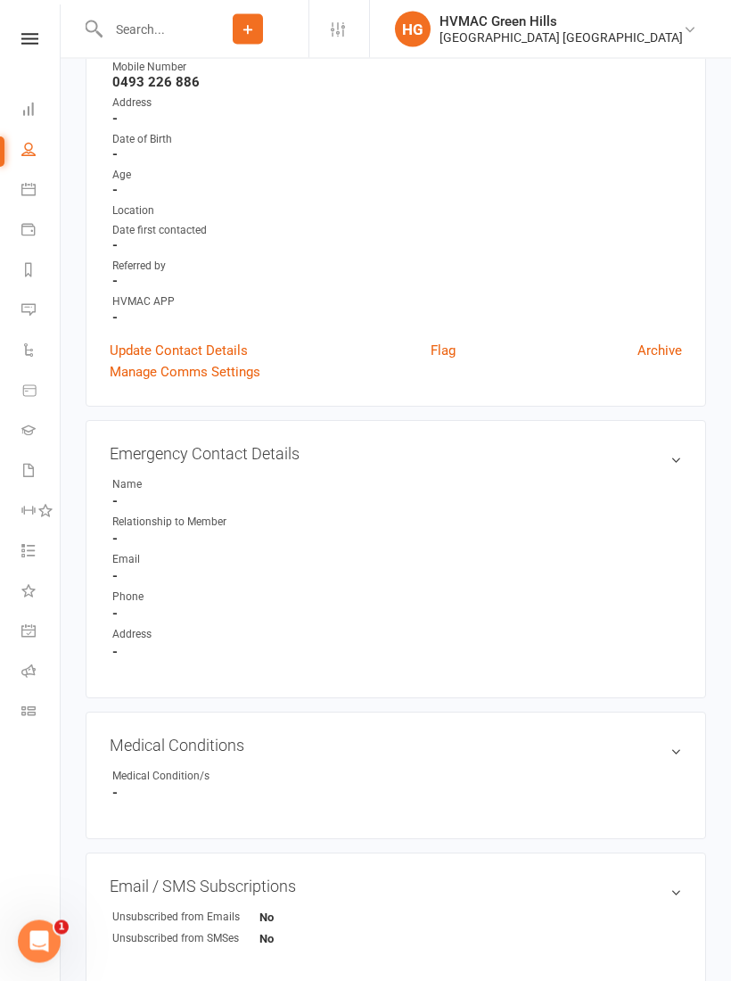
scroll to position [296, 0]
click at [23, 477] on link "Waivers 2" at bounding box center [41, 472] width 40 height 40
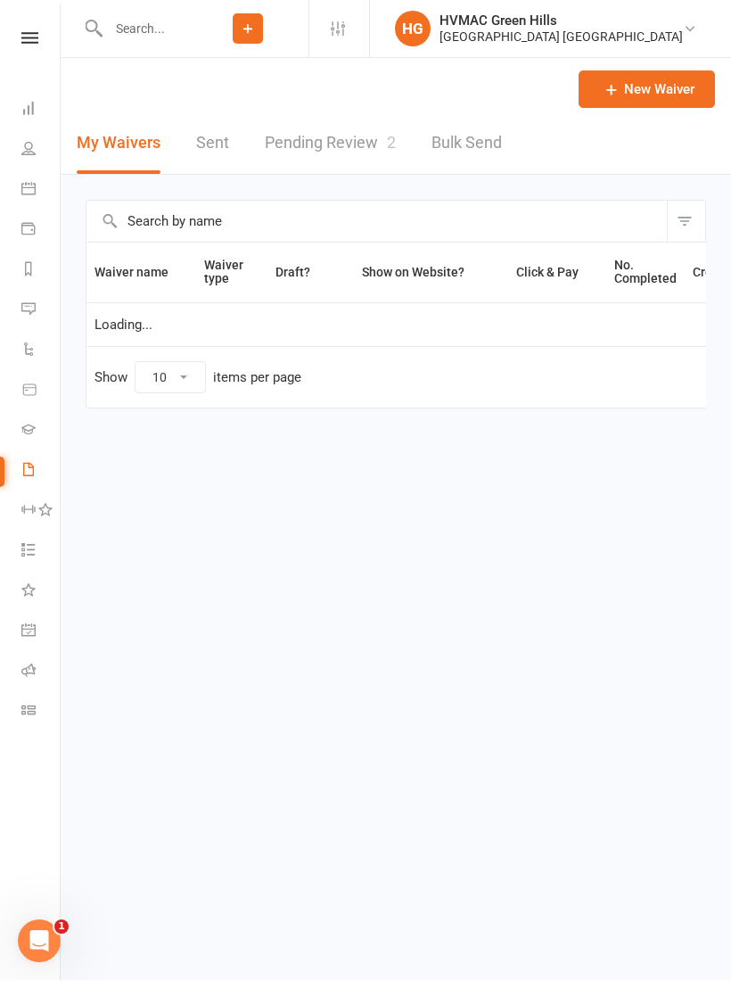
select select "100"
click at [362, 155] on link "Pending Review 2" at bounding box center [330, 144] width 131 height 62
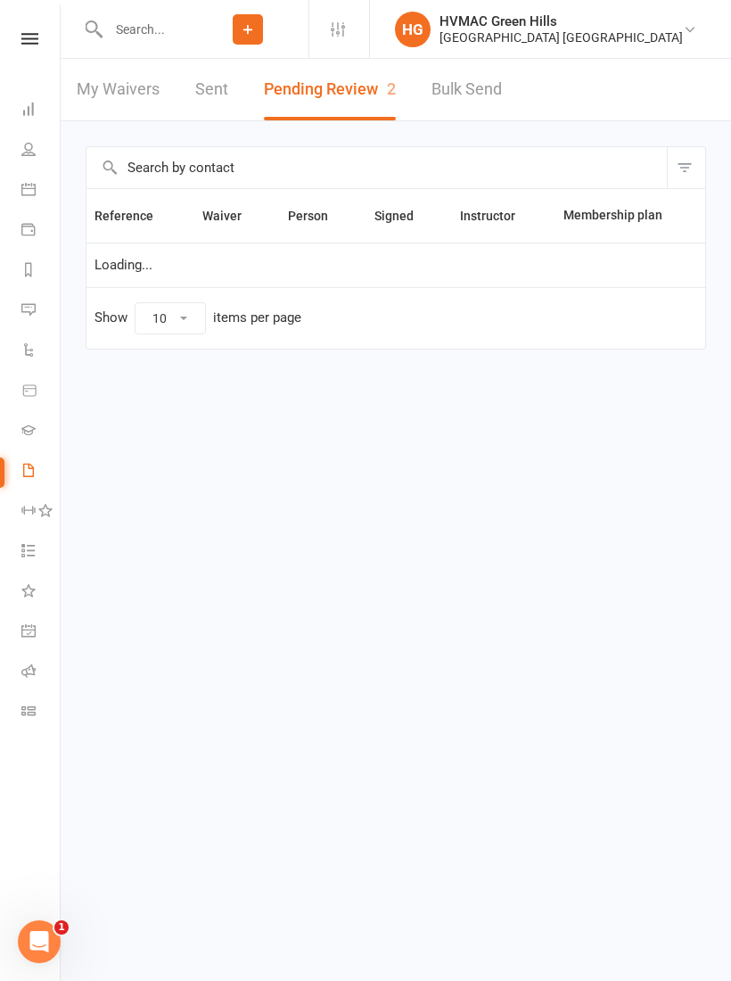
select select "100"
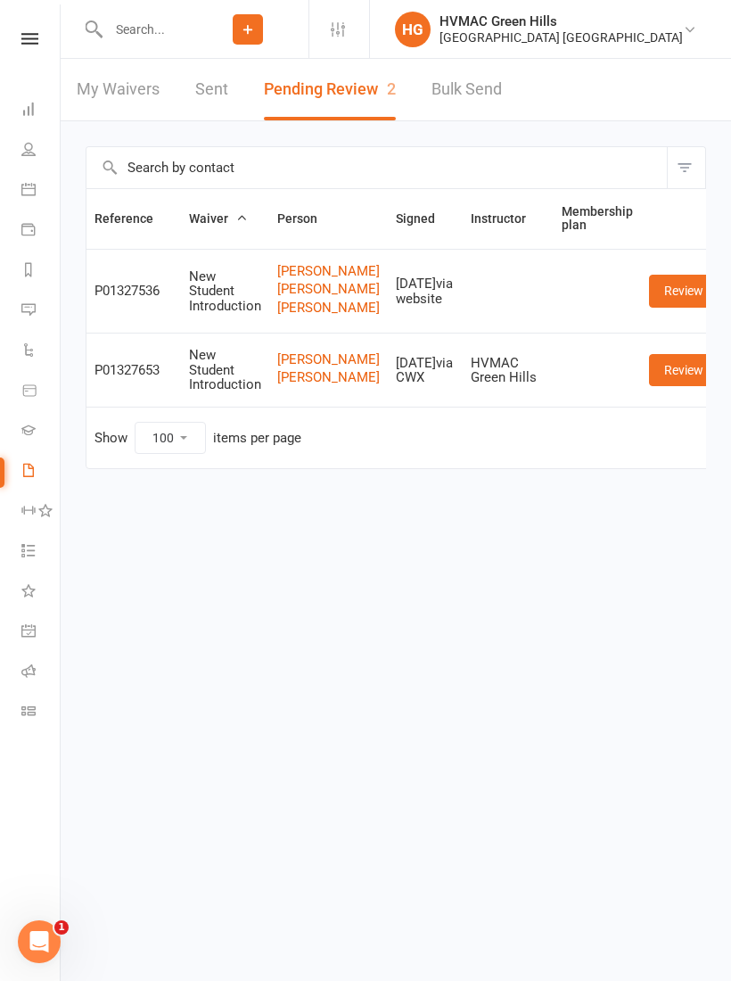
click at [668, 386] on link "Review" at bounding box center [684, 370] width 70 height 32
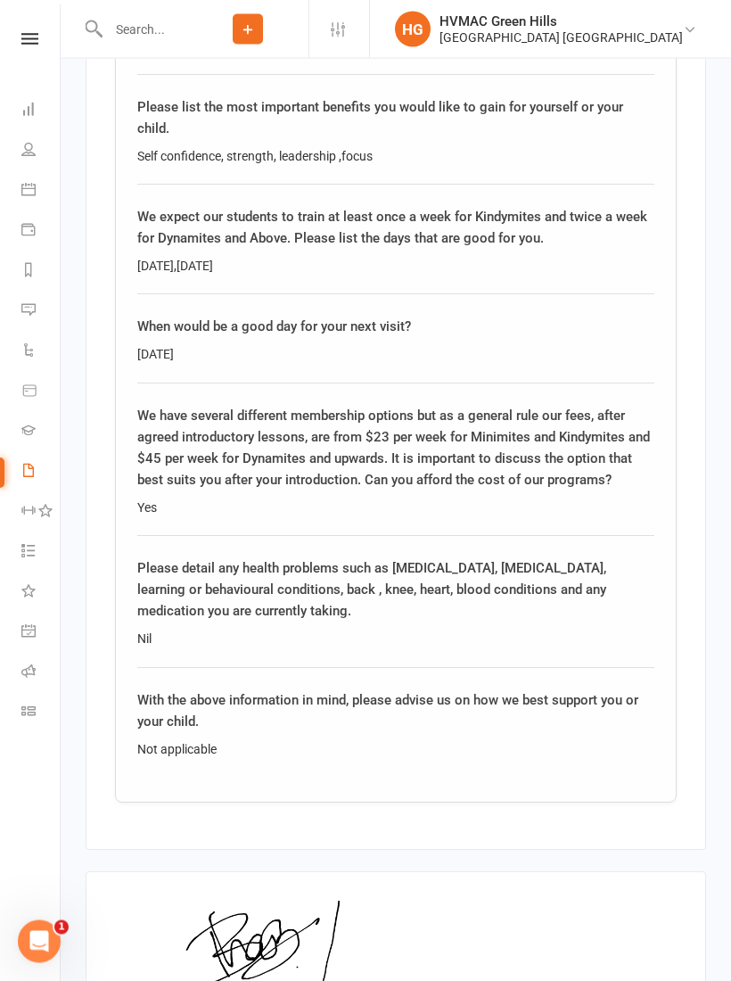
scroll to position [3076, 0]
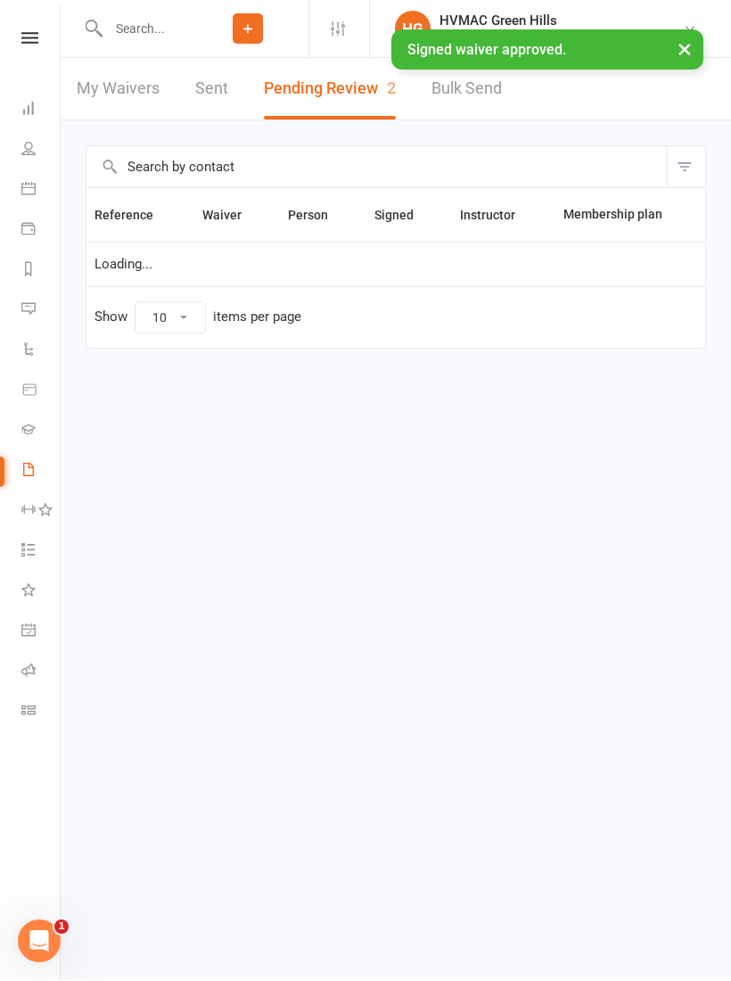
select select "100"
